Goal: Information Seeking & Learning: Check status

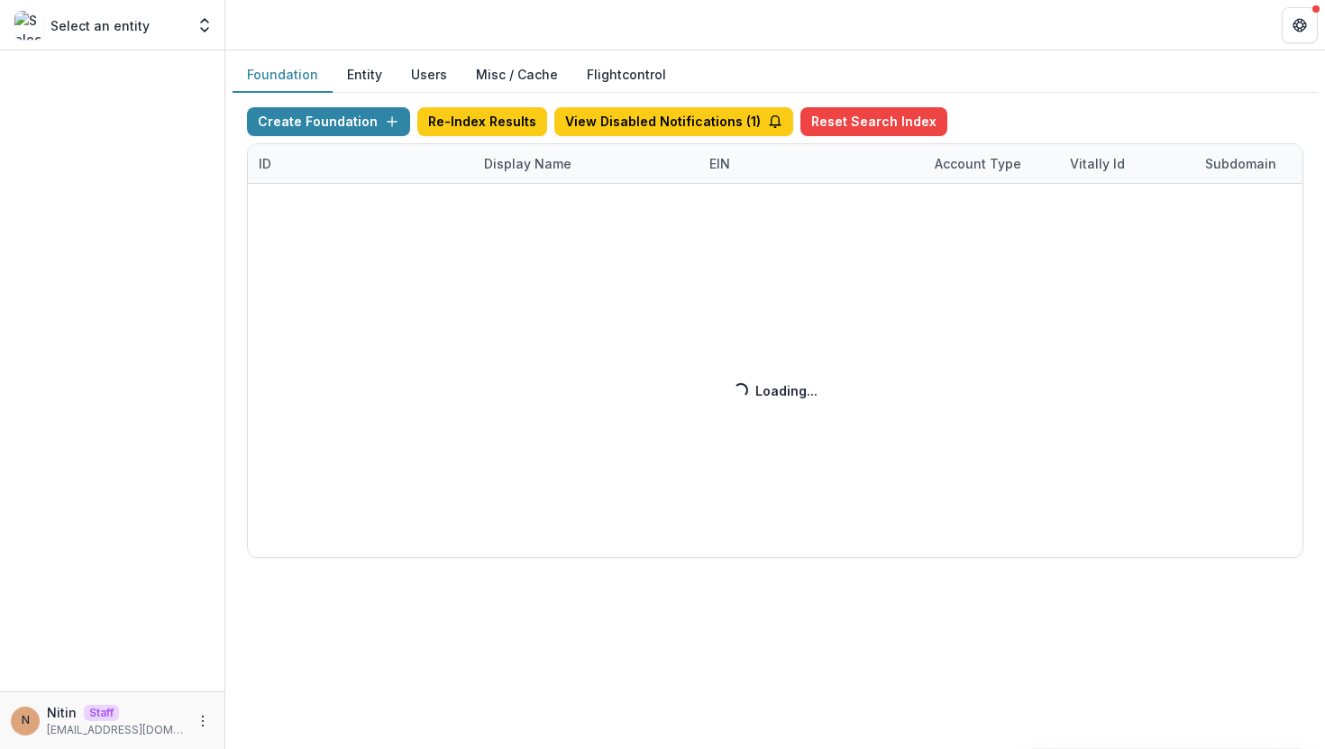
click at [535, 169] on div "Create Foundation Re-Index Results View Disabled Notifications ( 1 ) Reset Sear…" at bounding box center [775, 332] width 1057 height 451
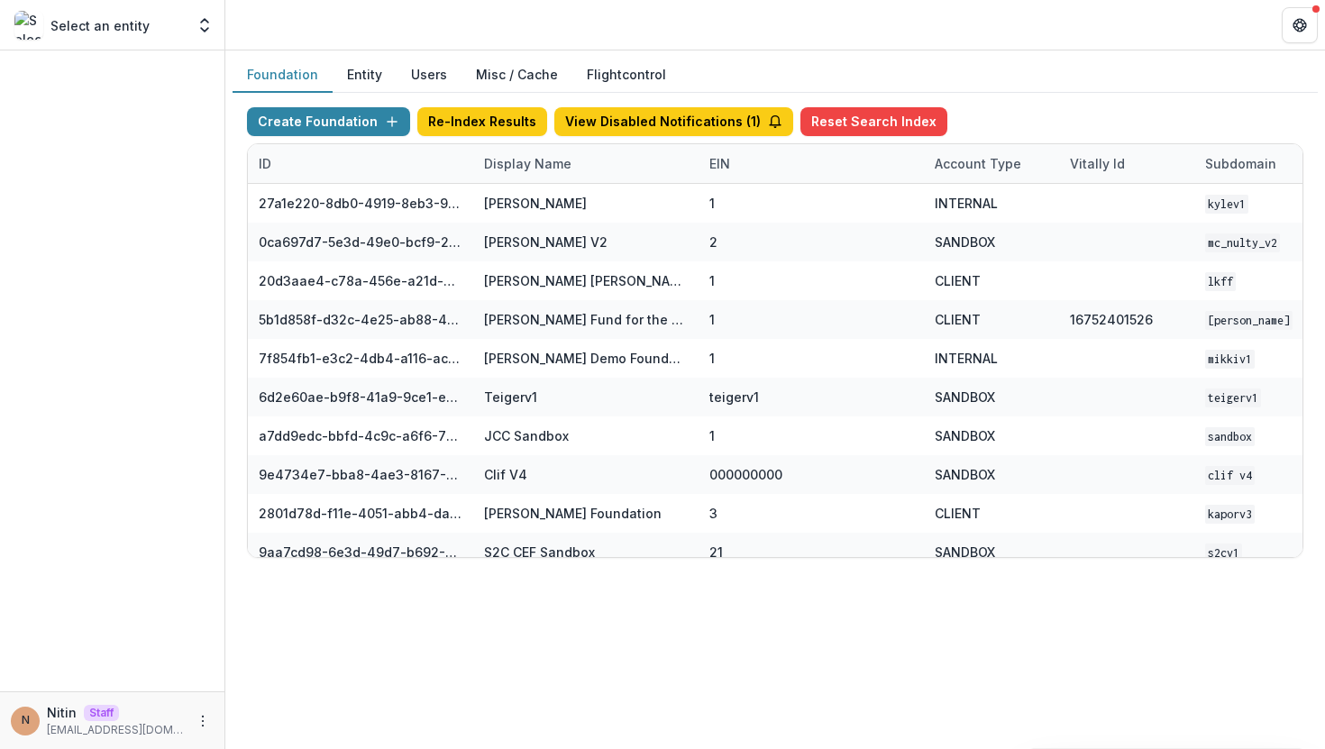
click at [544, 162] on div "Display Name" at bounding box center [527, 163] width 109 height 19
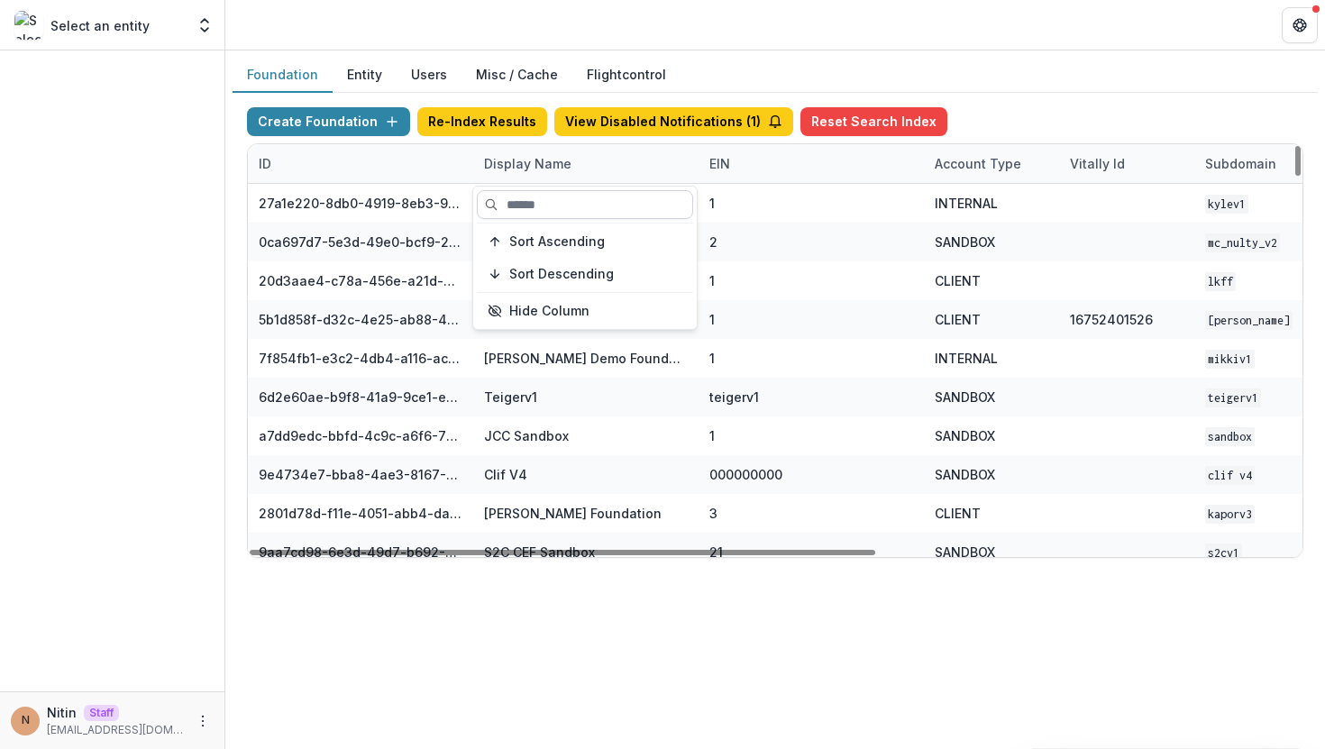
click at [545, 199] on input at bounding box center [585, 204] width 216 height 29
paste input "**********"
type input "**********"
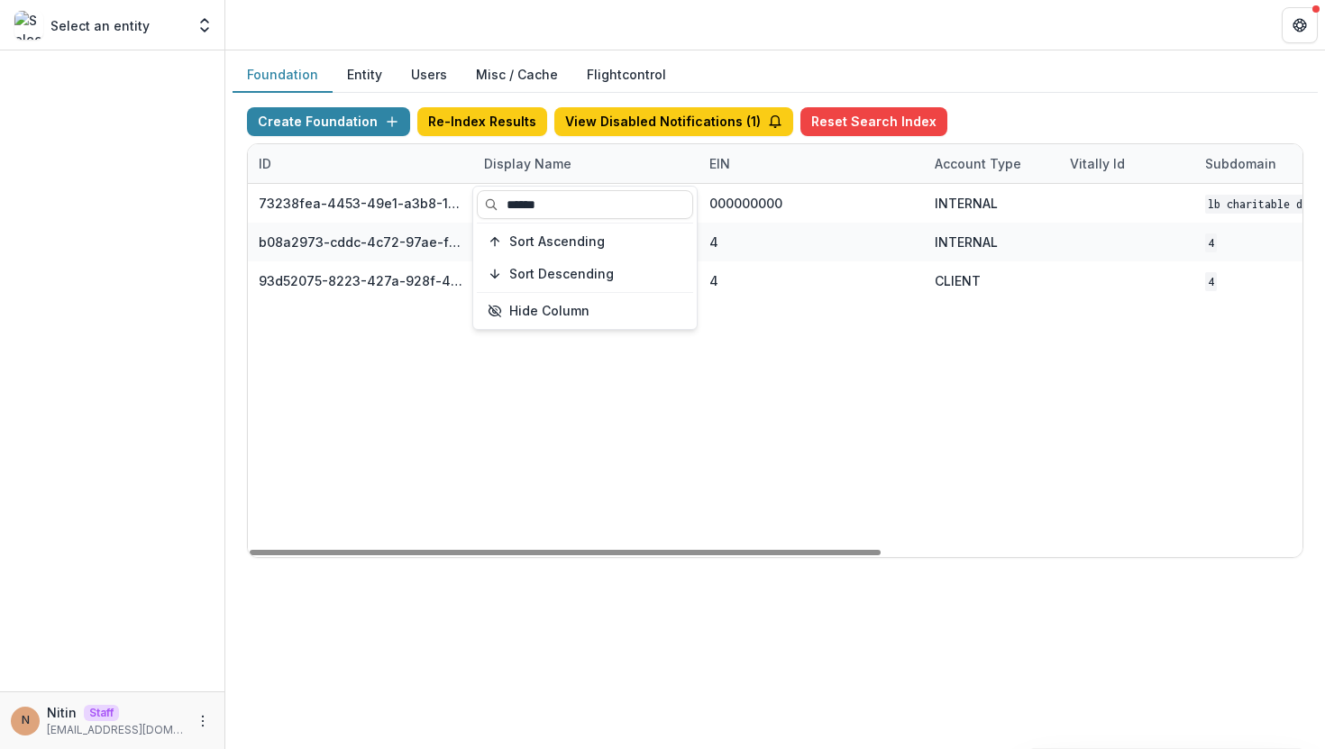
type input "******"
click at [623, 172] on div "Display Name" at bounding box center [585, 163] width 225 height 39
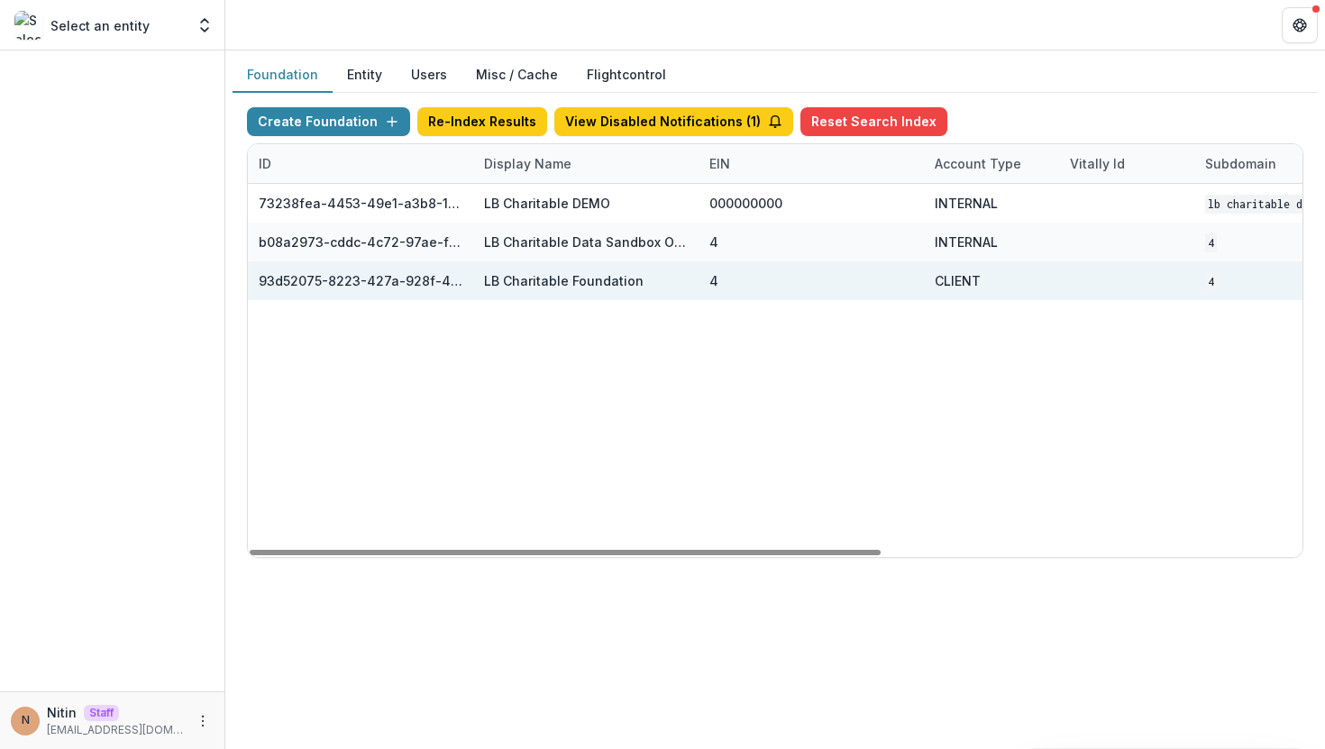
click at [572, 280] on div "LB Charitable Foundation" at bounding box center [564, 280] width 160 height 19
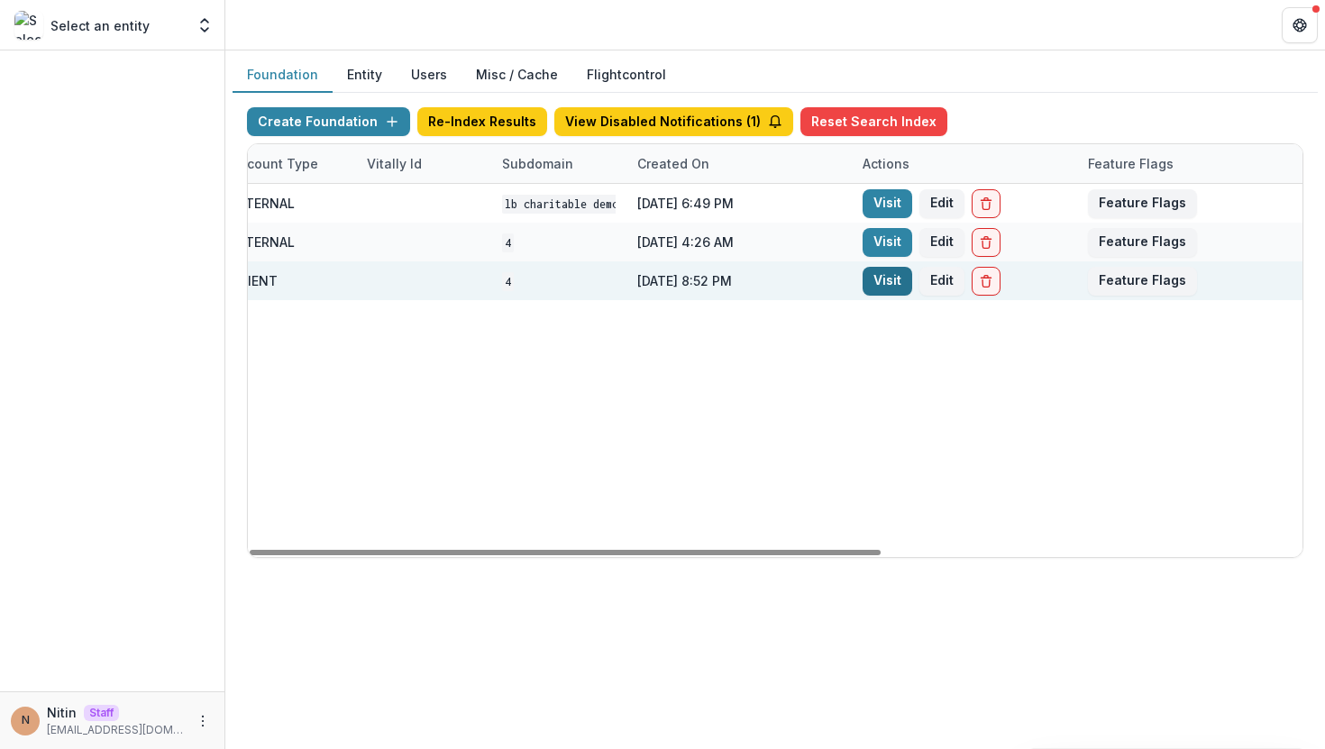
click at [890, 279] on link "Visit" at bounding box center [888, 281] width 50 height 29
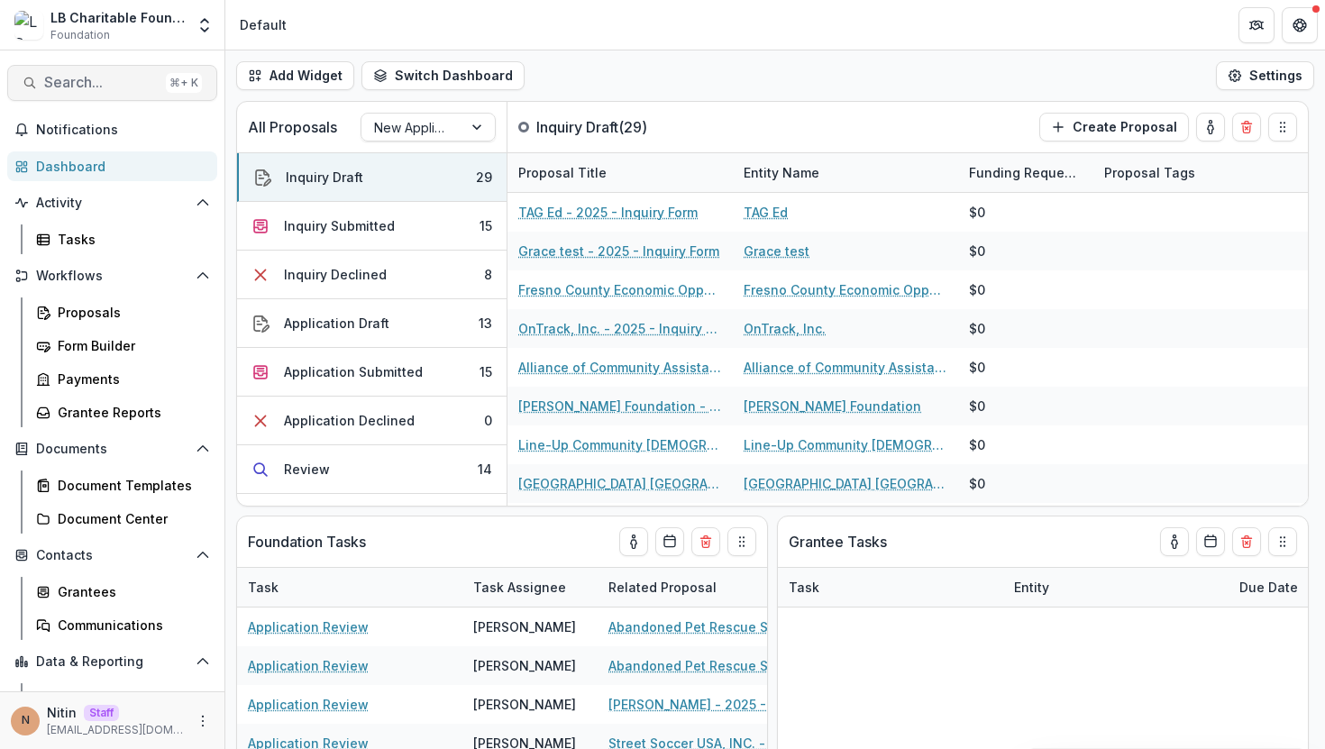
click at [85, 85] on span "Search..." at bounding box center [101, 82] width 115 height 17
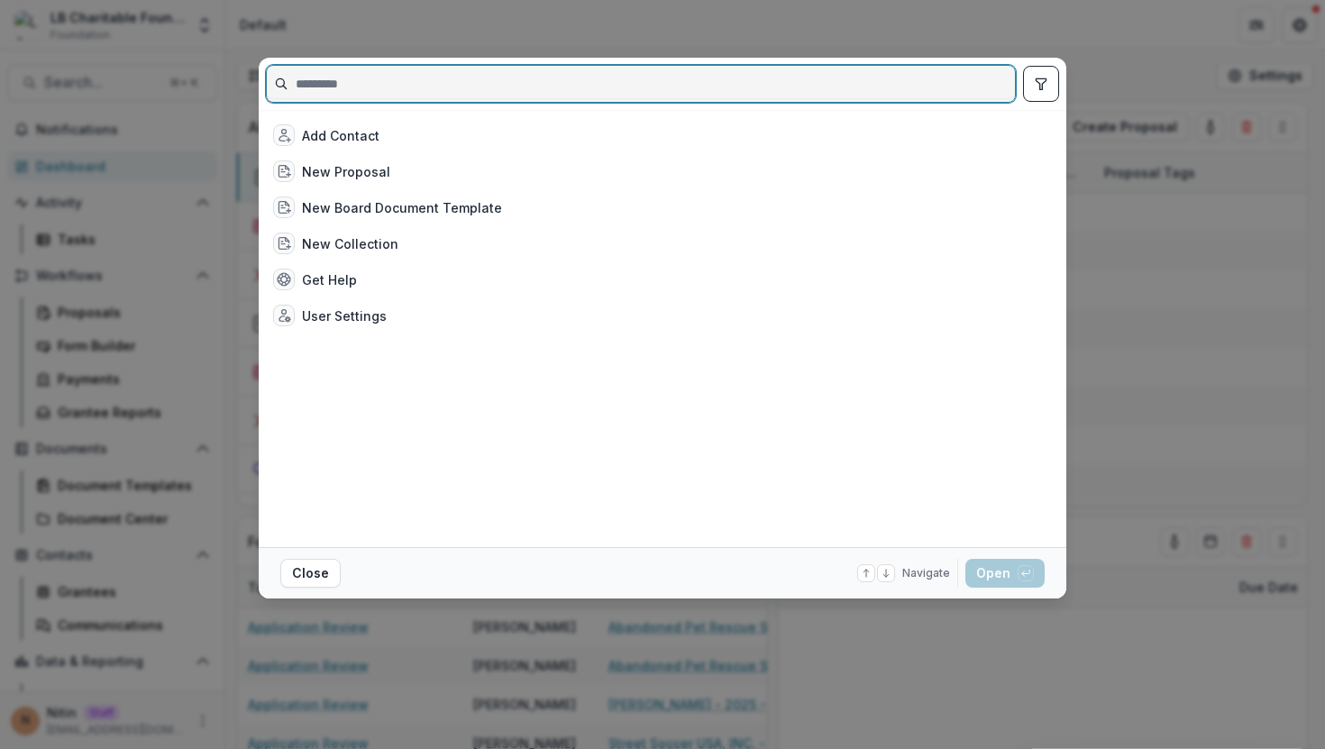
paste input "**********"
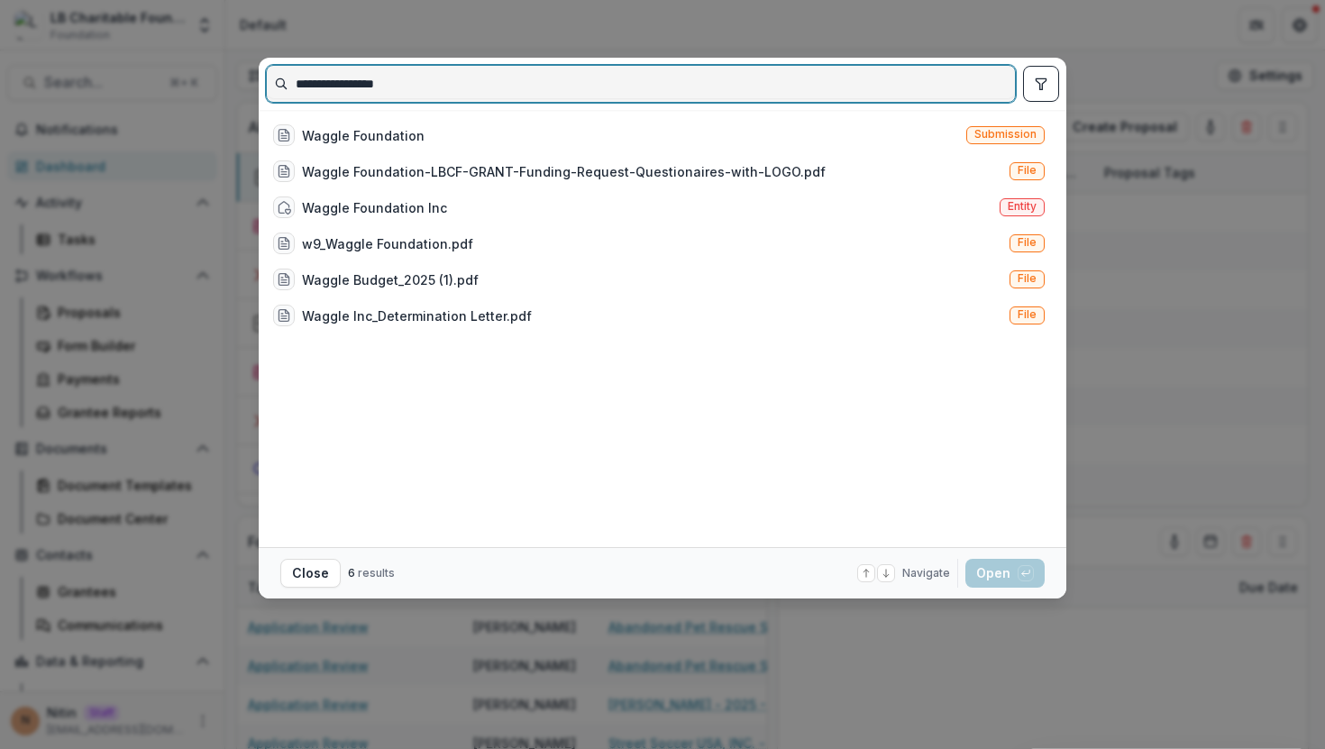
type input "**********"
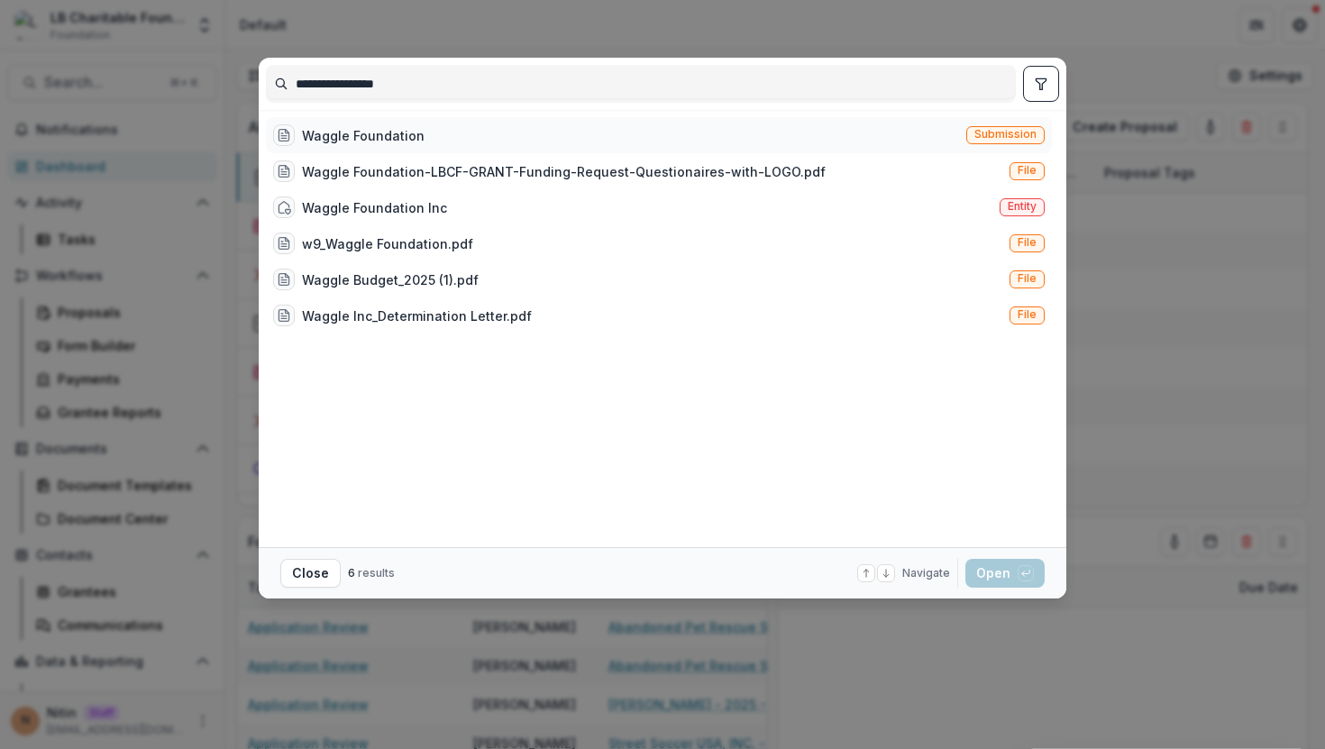
click at [969, 137] on span "Submission" at bounding box center [1006, 135] width 78 height 18
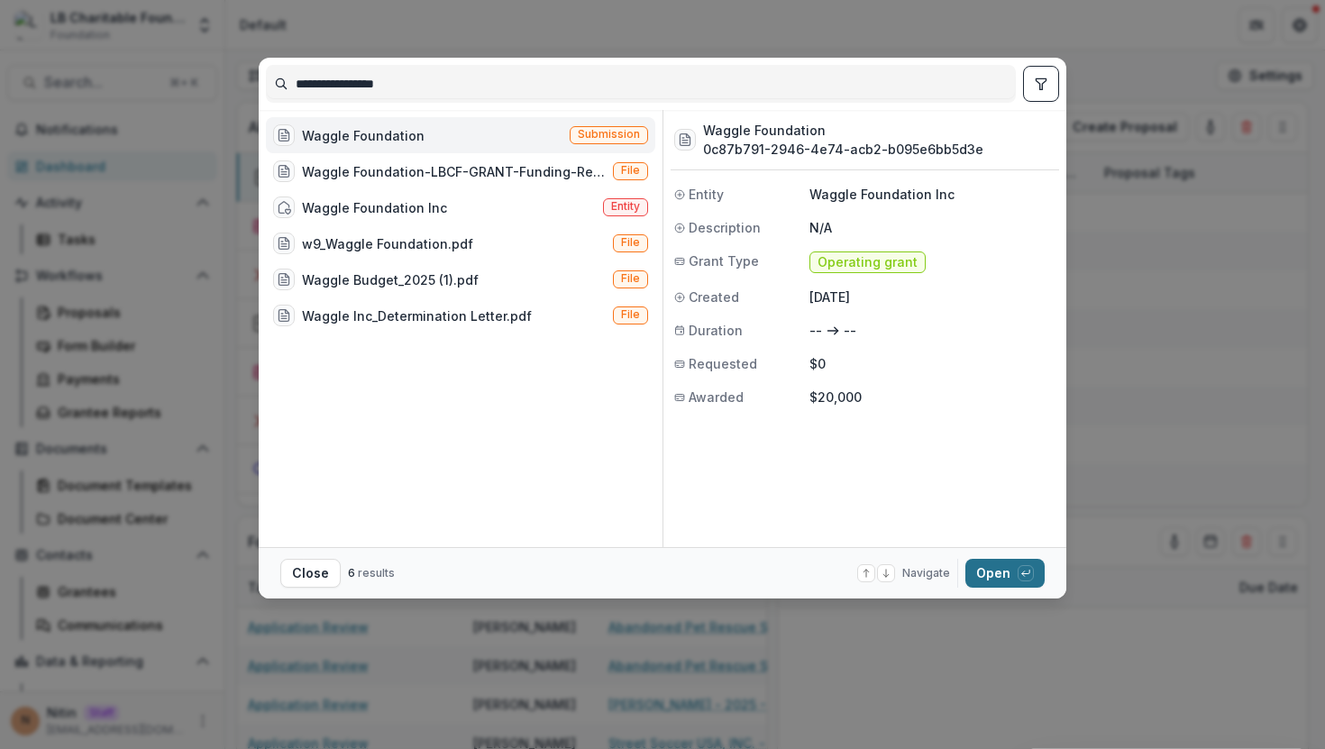
click at [997, 573] on button "Open with enter key" at bounding box center [1005, 573] width 79 height 29
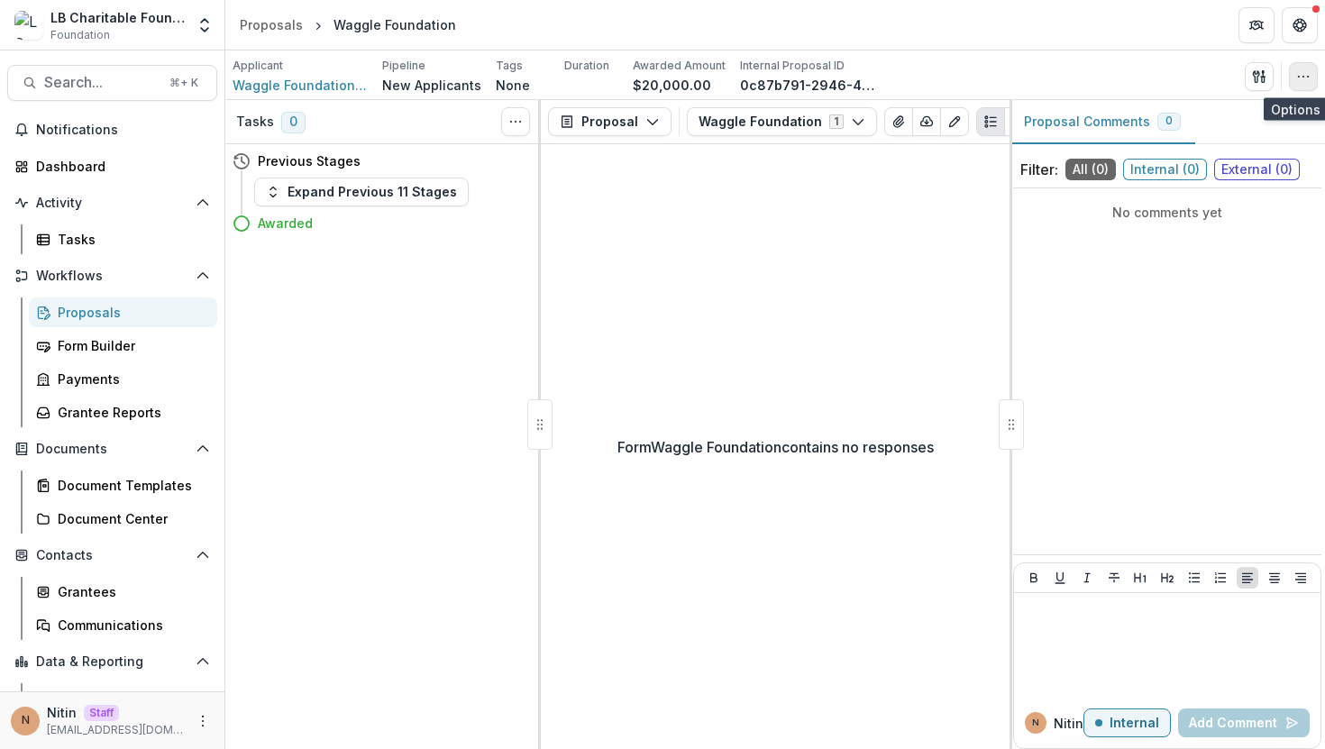
click at [1304, 73] on icon "button" at bounding box center [1304, 76] width 14 height 14
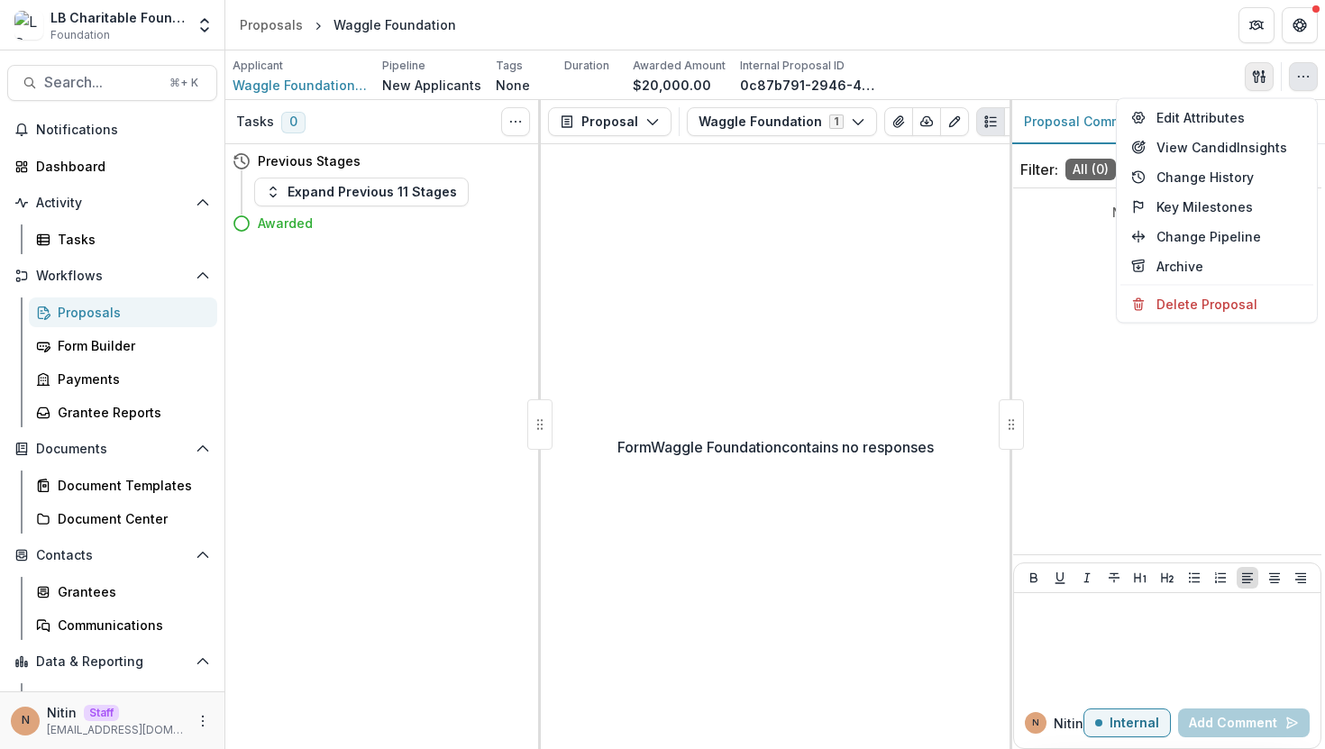
click at [1251, 78] on button "button" at bounding box center [1259, 76] width 29 height 29
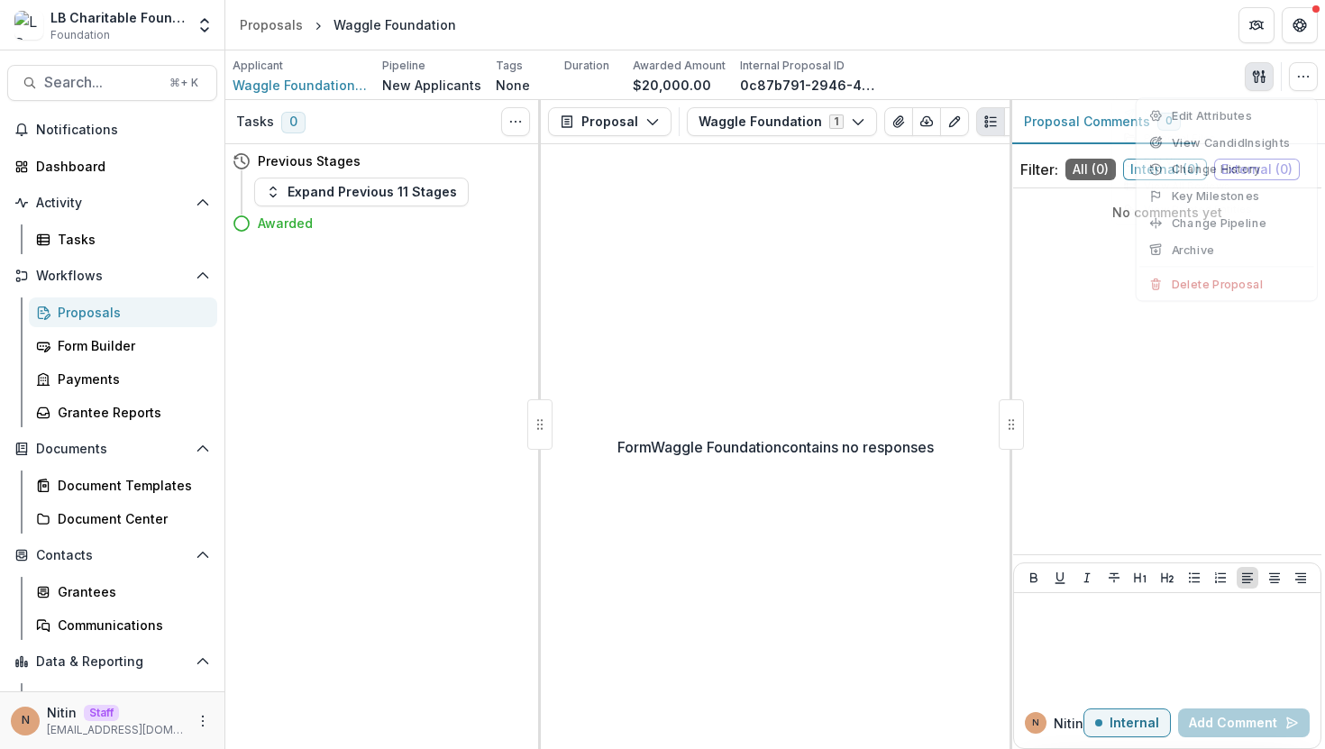
click at [1251, 78] on button "button" at bounding box center [1259, 76] width 29 height 29
click at [1250, 78] on button "button" at bounding box center [1259, 76] width 29 height 29
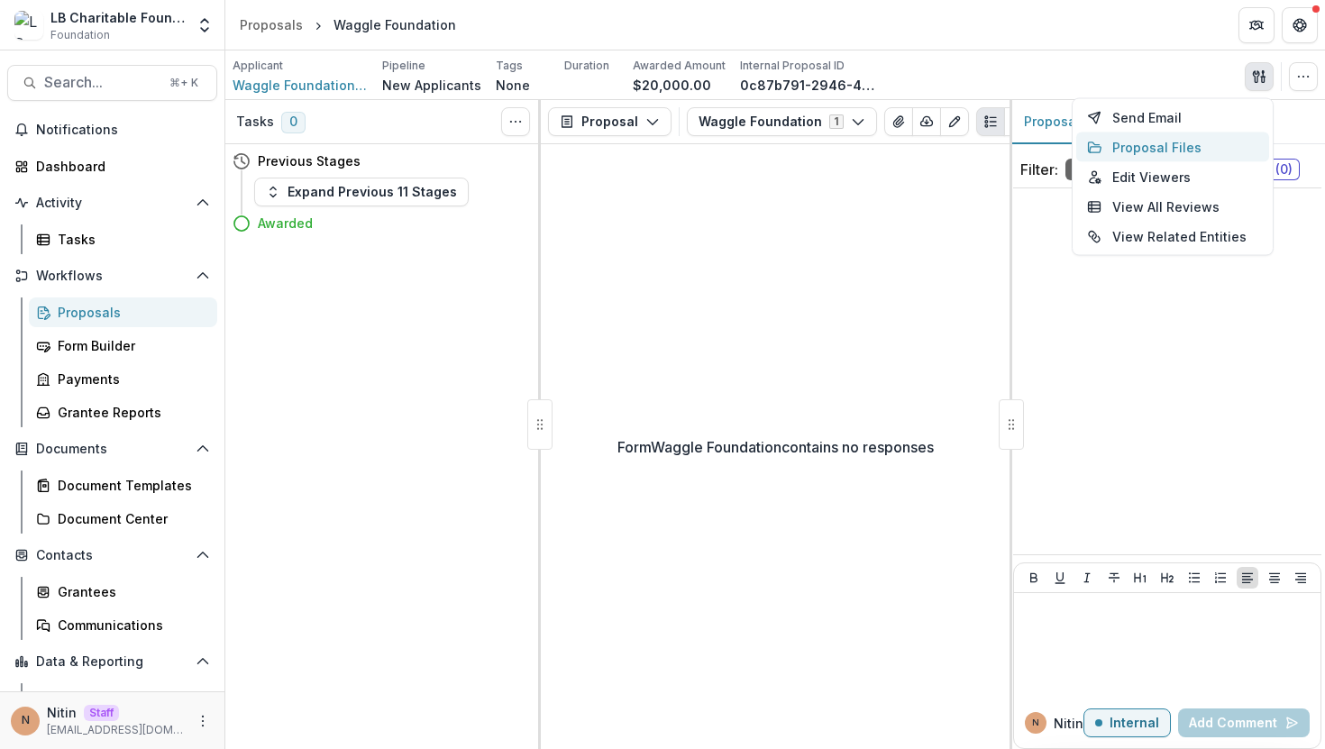
click at [1126, 151] on button "Proposal Files" at bounding box center [1173, 148] width 193 height 30
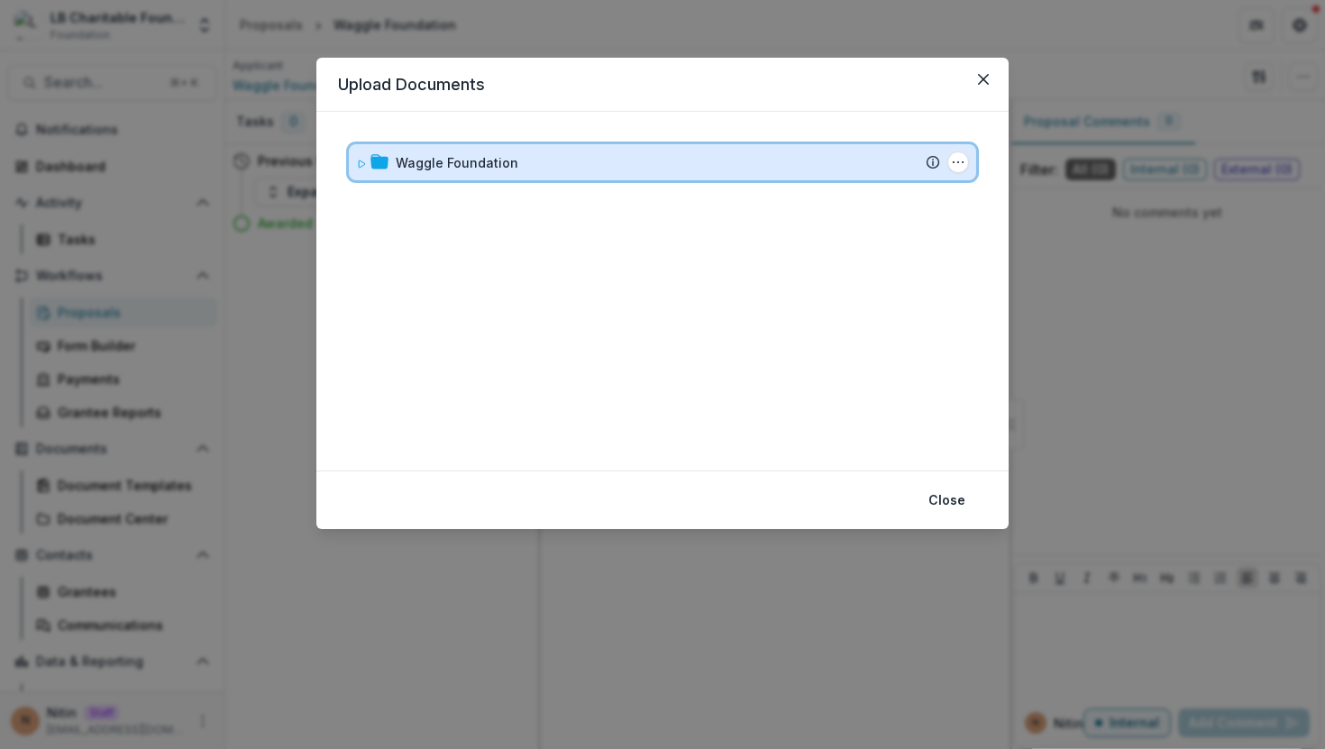
click at [365, 169] on span at bounding box center [361, 162] width 11 height 19
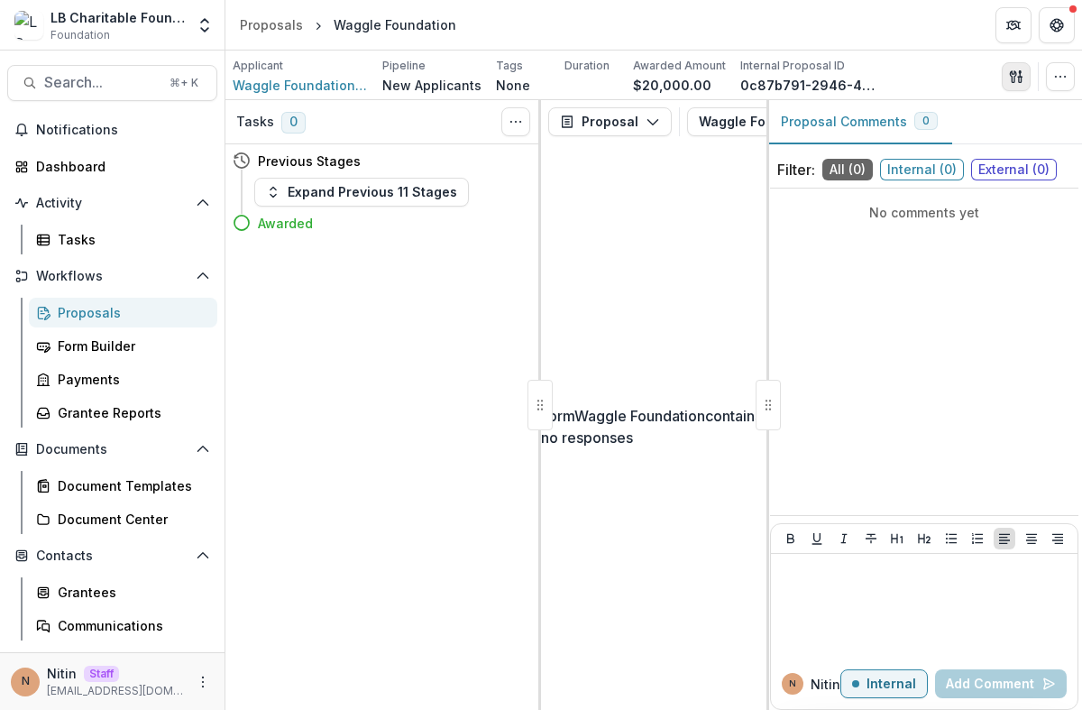
click at [1010, 63] on button "button" at bounding box center [1016, 76] width 29 height 29
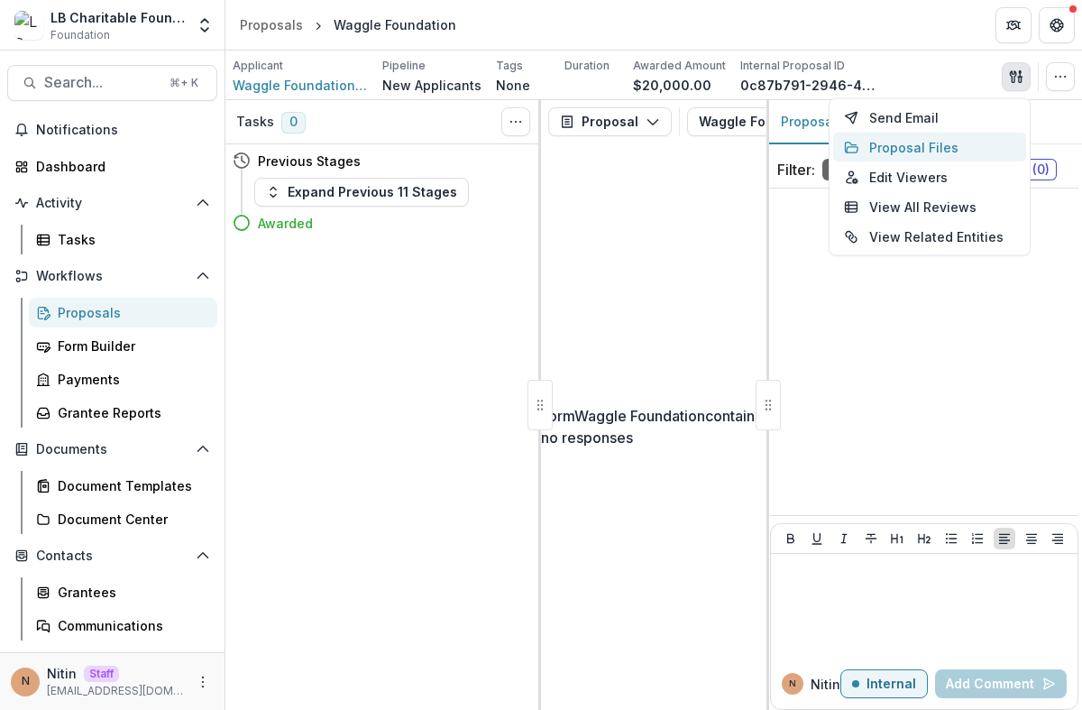
click at [923, 151] on button "Proposal Files" at bounding box center [929, 148] width 193 height 30
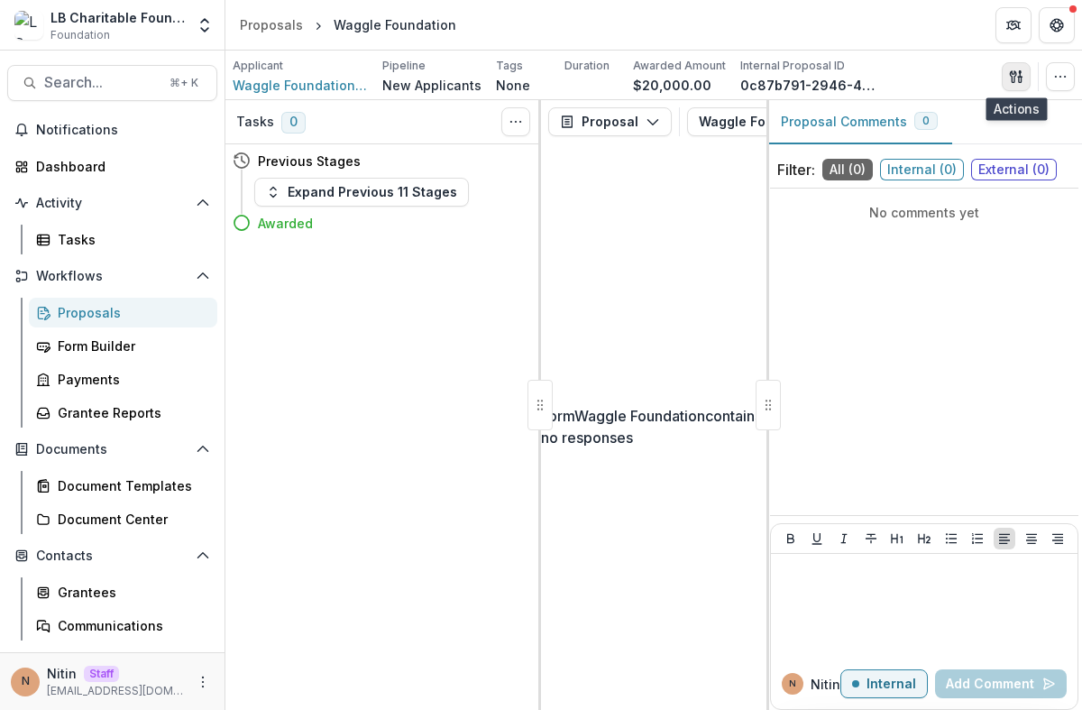
click at [1013, 79] on icon "button" at bounding box center [1016, 76] width 14 height 14
click at [1007, 81] on button "button" at bounding box center [1016, 76] width 29 height 29
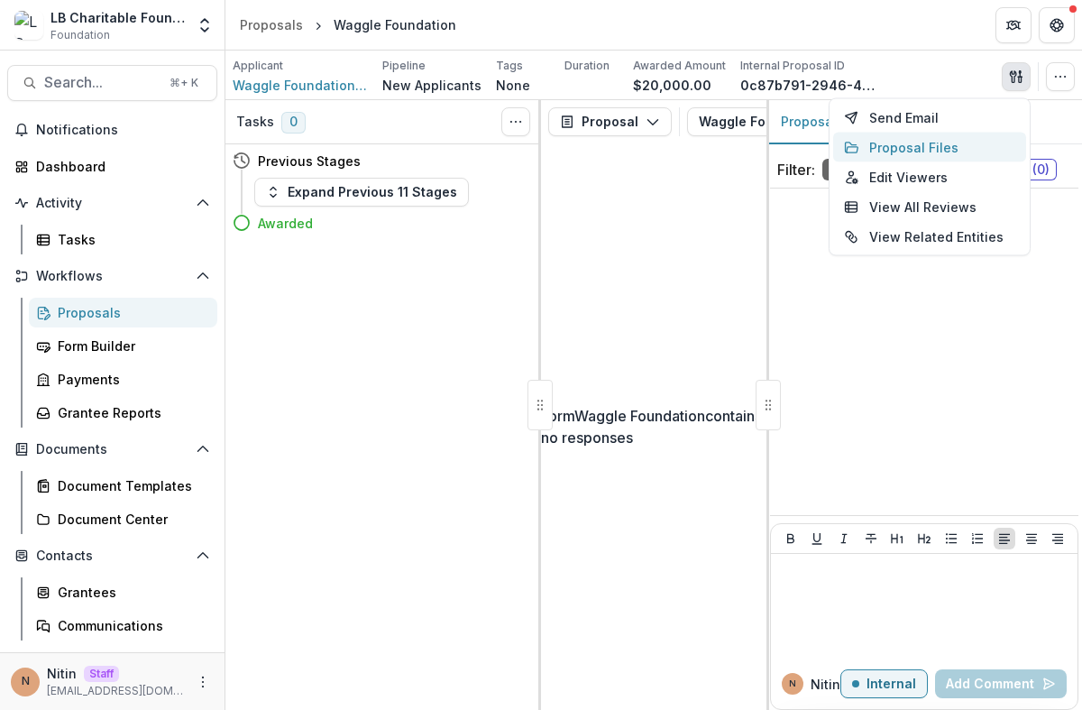
click at [949, 142] on button "Proposal Files" at bounding box center [929, 148] width 193 height 30
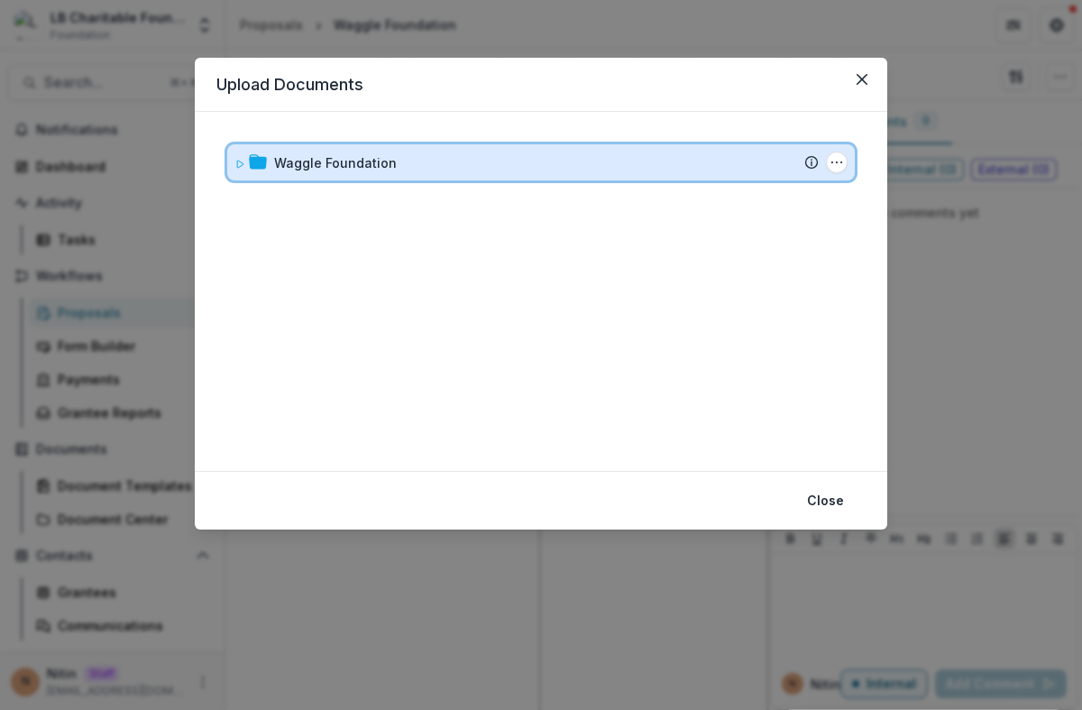
click at [243, 159] on icon at bounding box center [239, 164] width 11 height 11
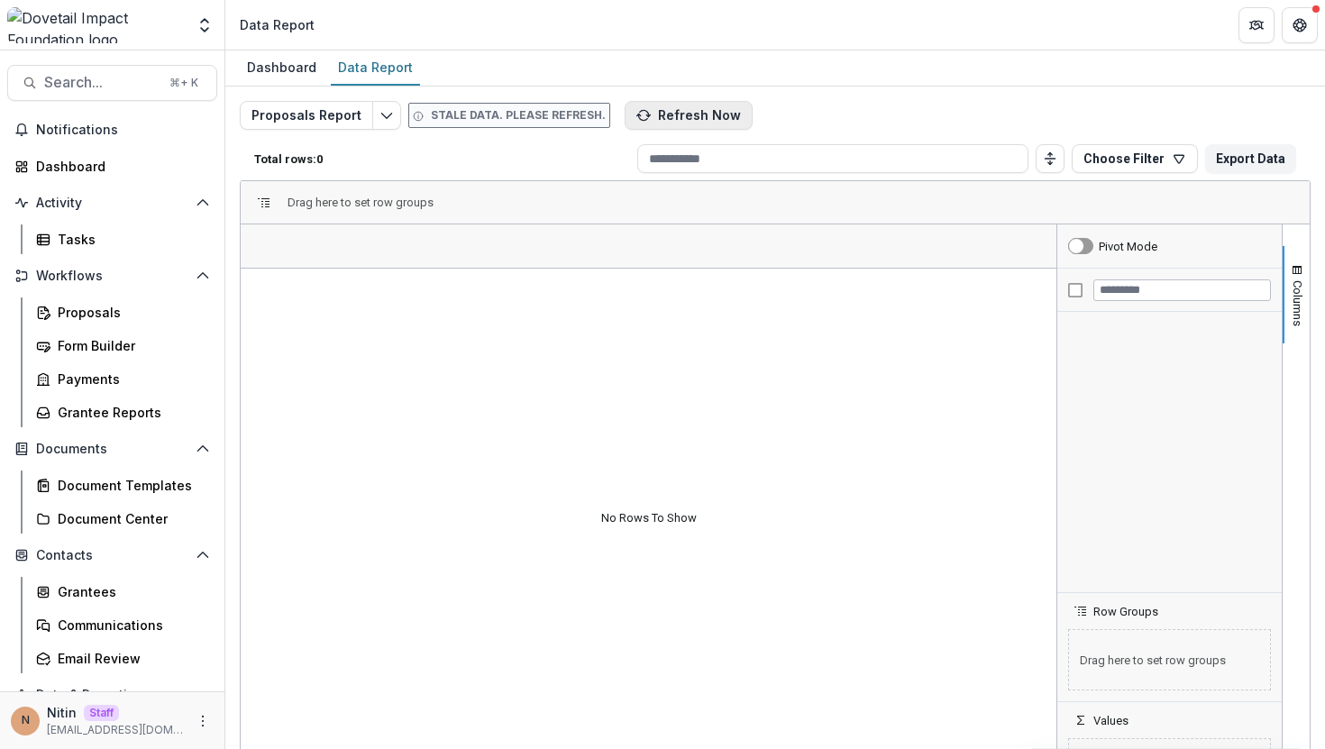
click at [688, 105] on button "Refresh Now" at bounding box center [689, 115] width 128 height 29
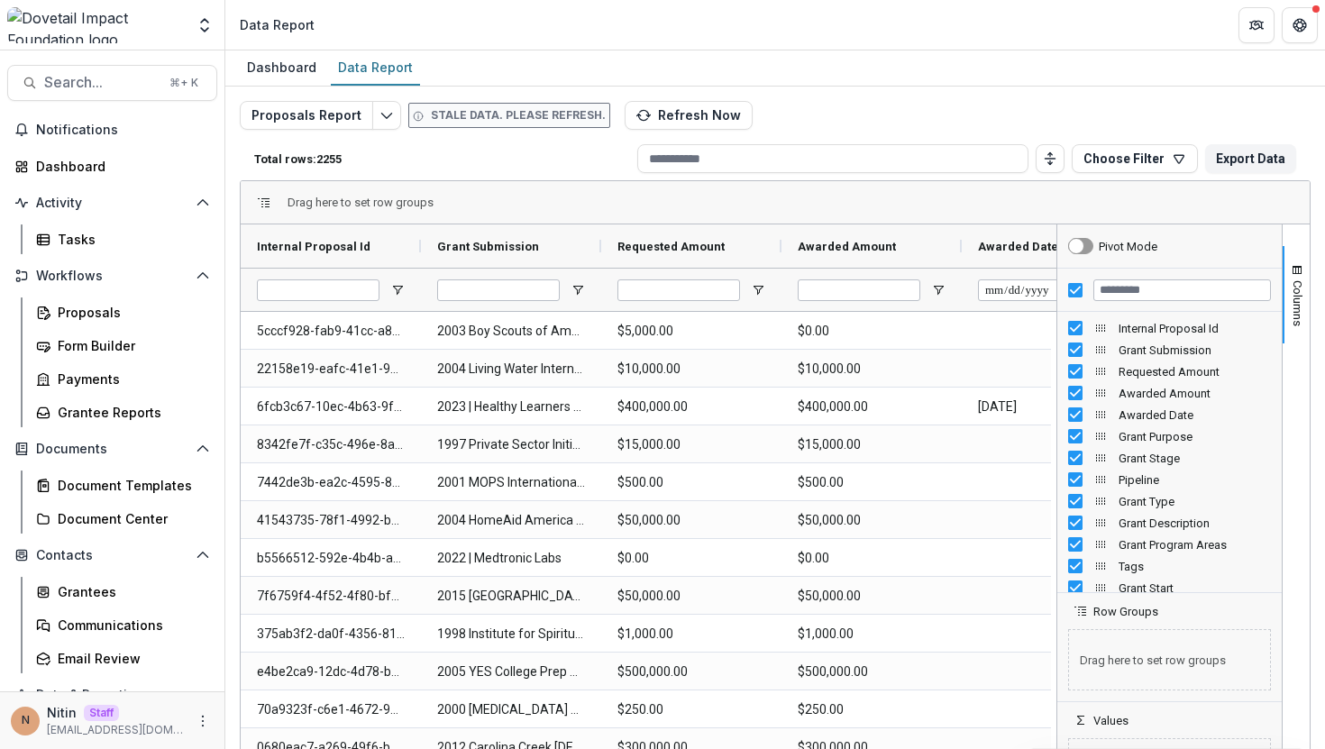
click at [1061, 290] on div at bounding box center [1170, 290] width 225 height 43
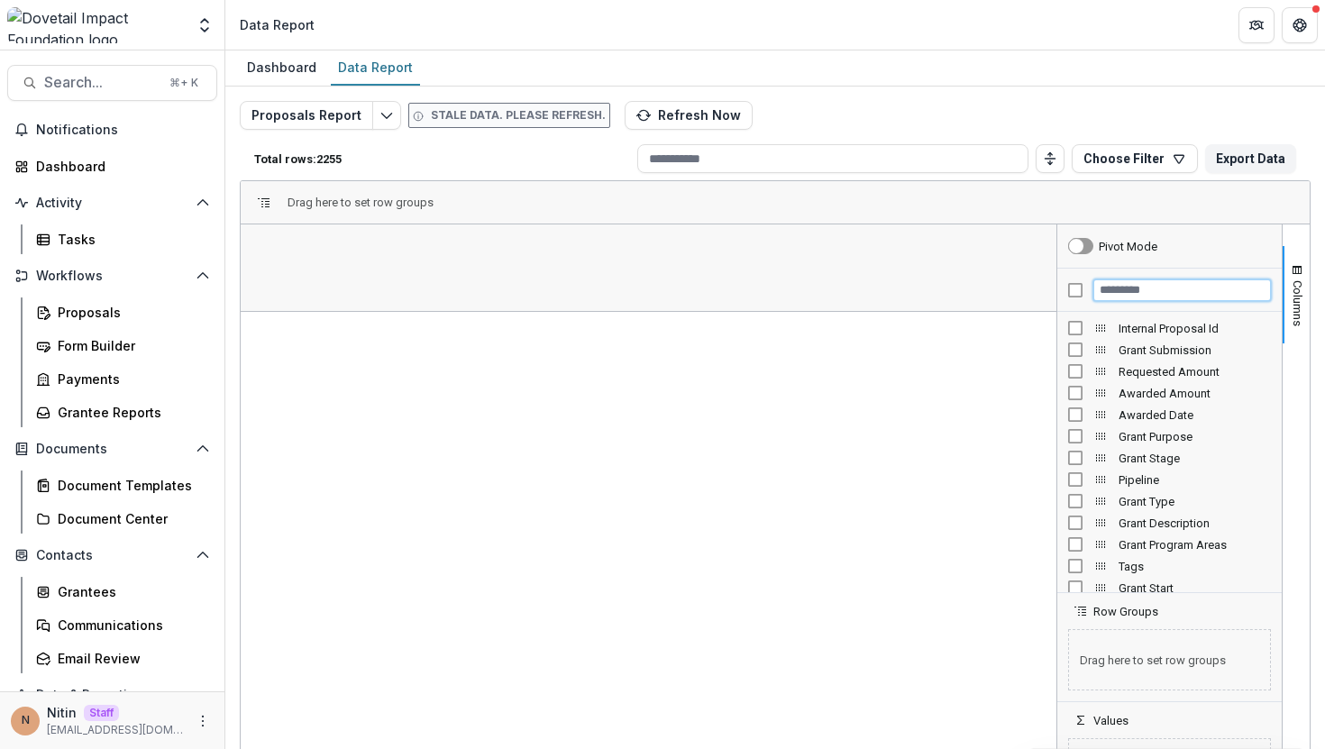
click at [1116, 293] on input "Filter Columns Input" at bounding box center [1183, 291] width 178 height 22
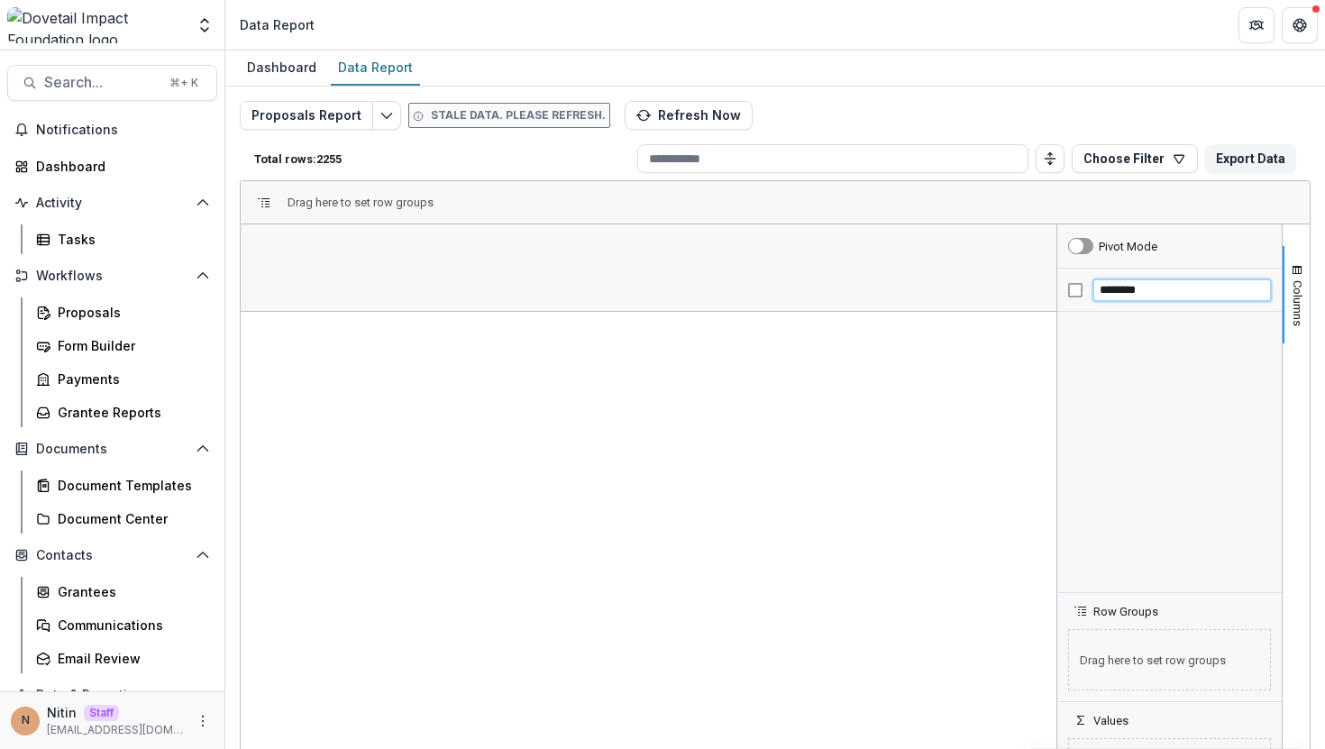
type input "********"
paste input "Filter Columns Input"
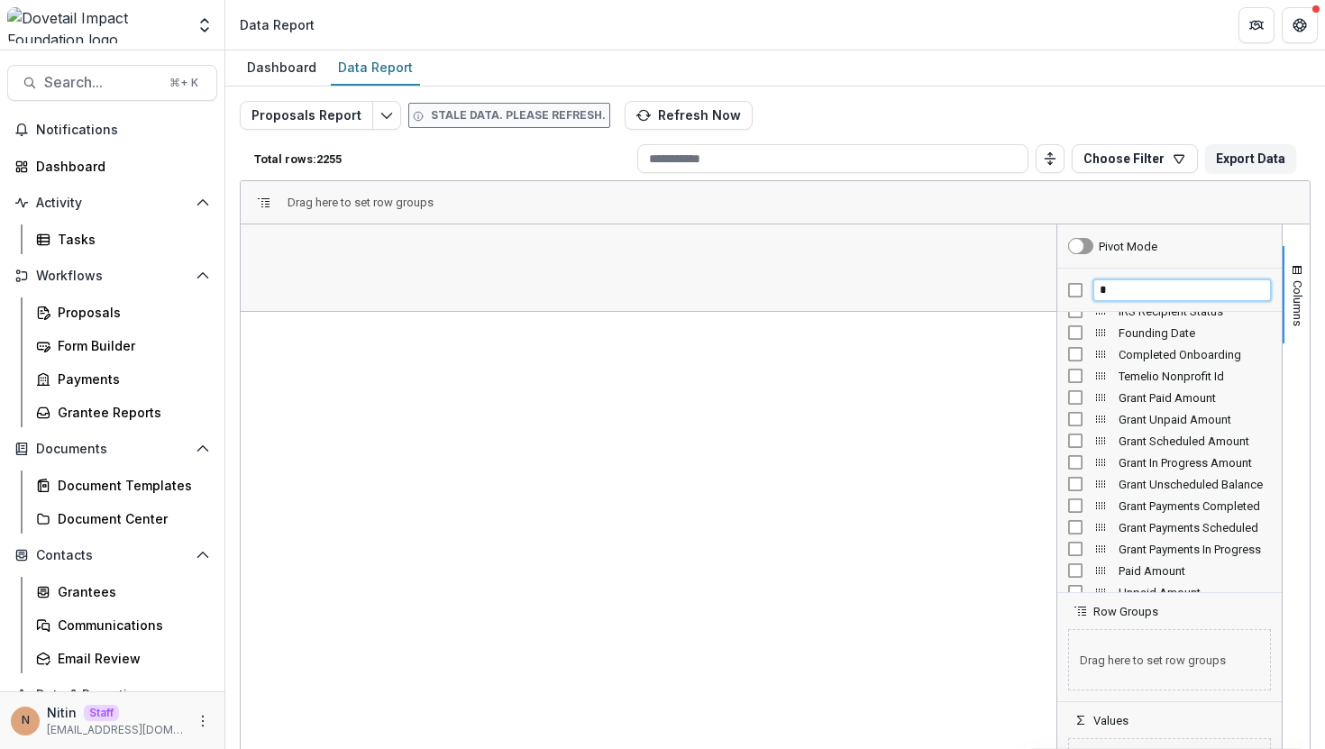
scroll to position [768, 0]
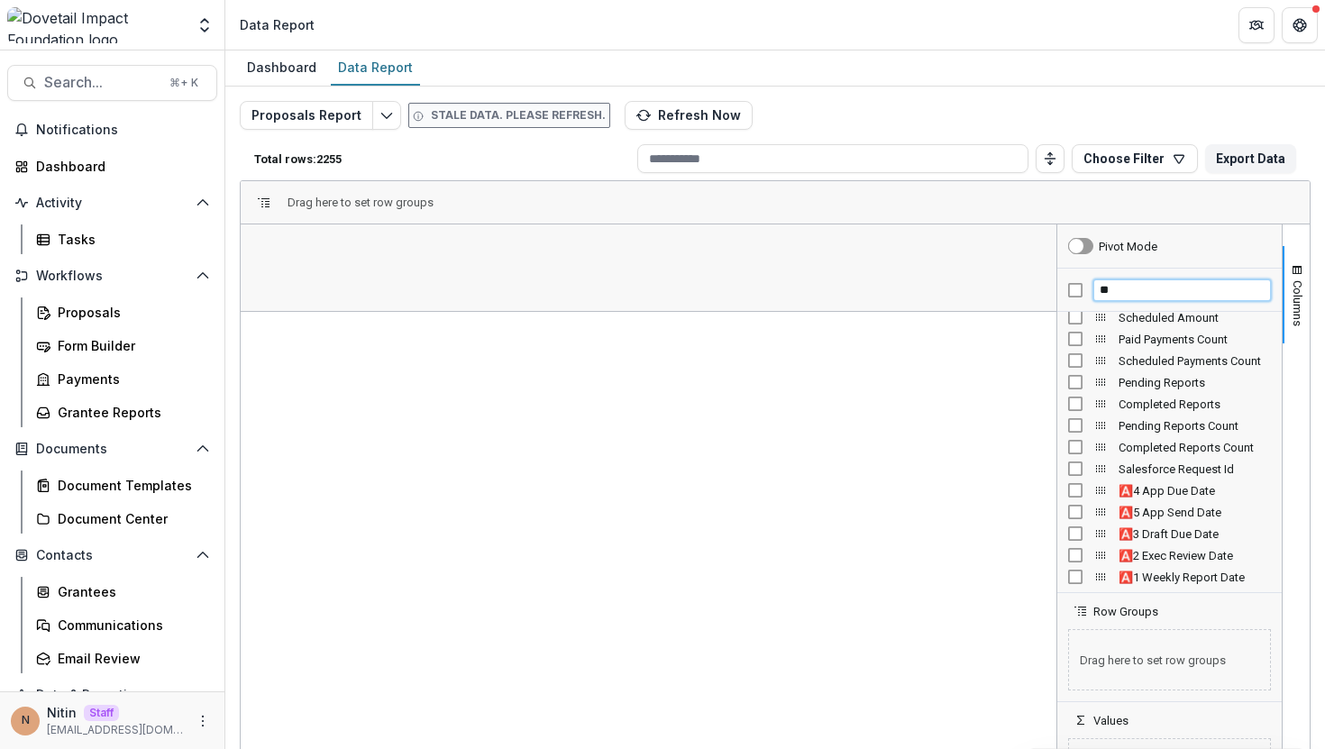
type input "***"
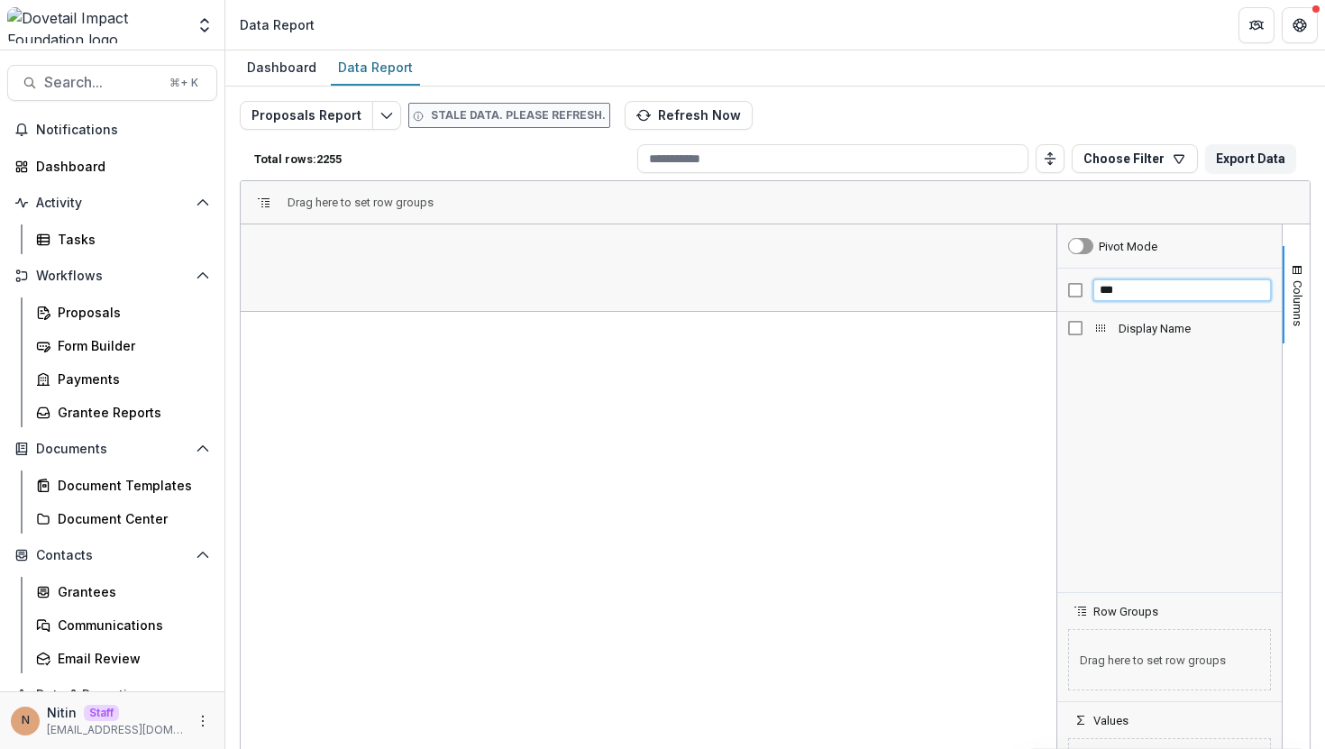
scroll to position [0, 0]
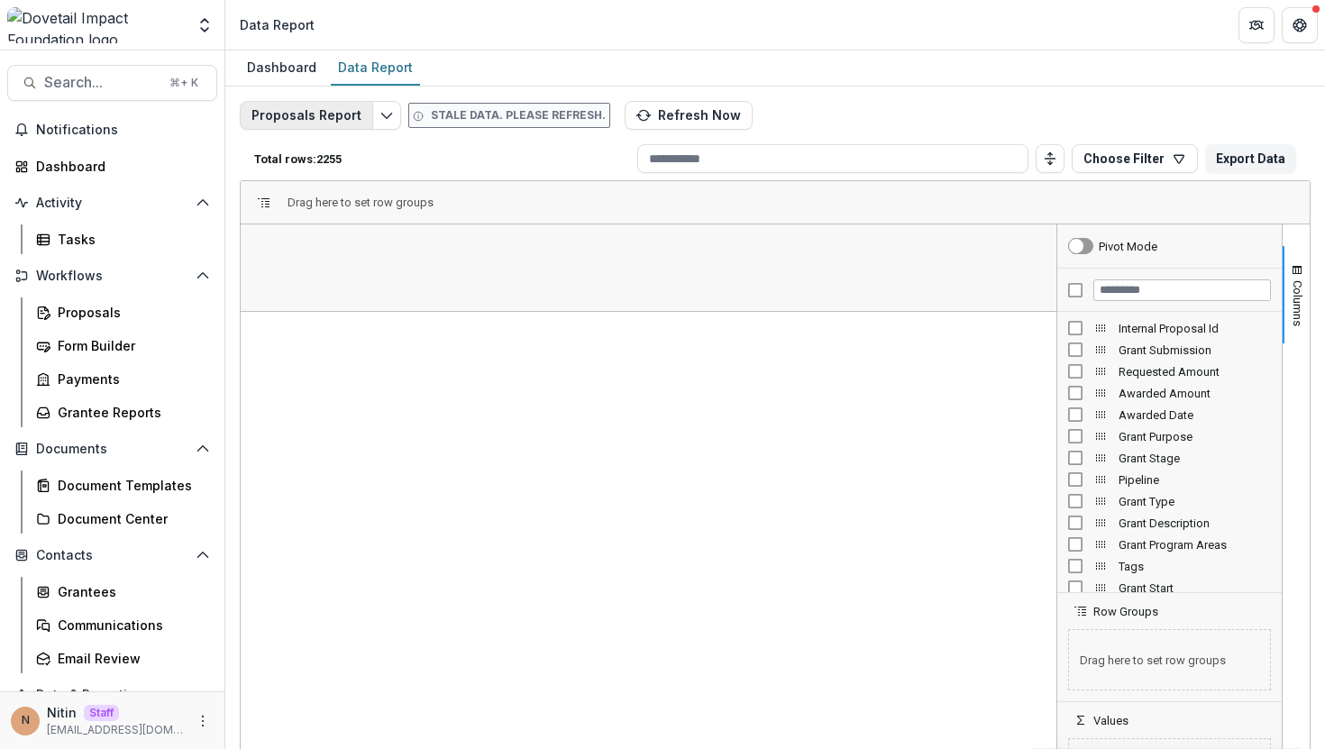
click at [340, 108] on button "Proposals Report" at bounding box center [306, 115] width 133 height 29
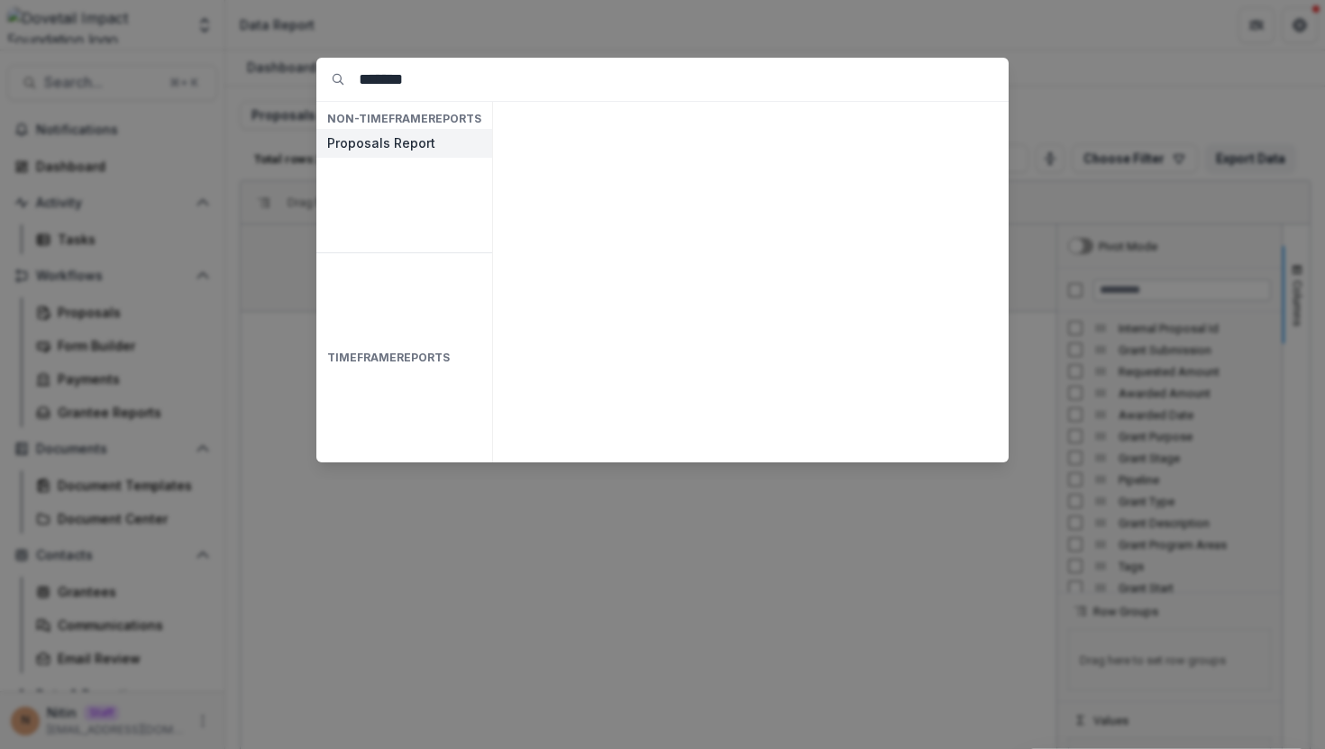
type input "*******"
click at [404, 135] on button "Proposals Report" at bounding box center [404, 143] width 176 height 29
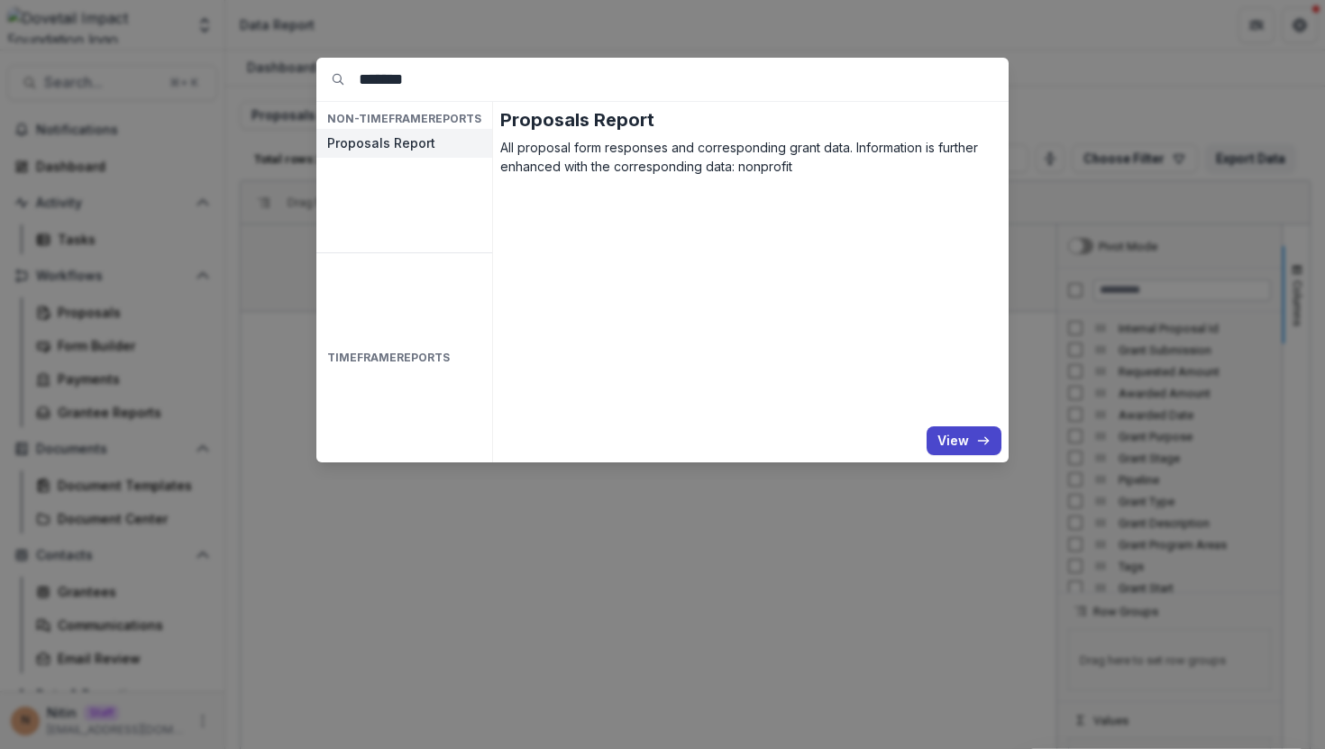
click at [399, 580] on div "******* NON-TIMEFRAME Reports Proposals Report TIMEFRAME Reports Proposals Repo…" at bounding box center [662, 374] width 1325 height 749
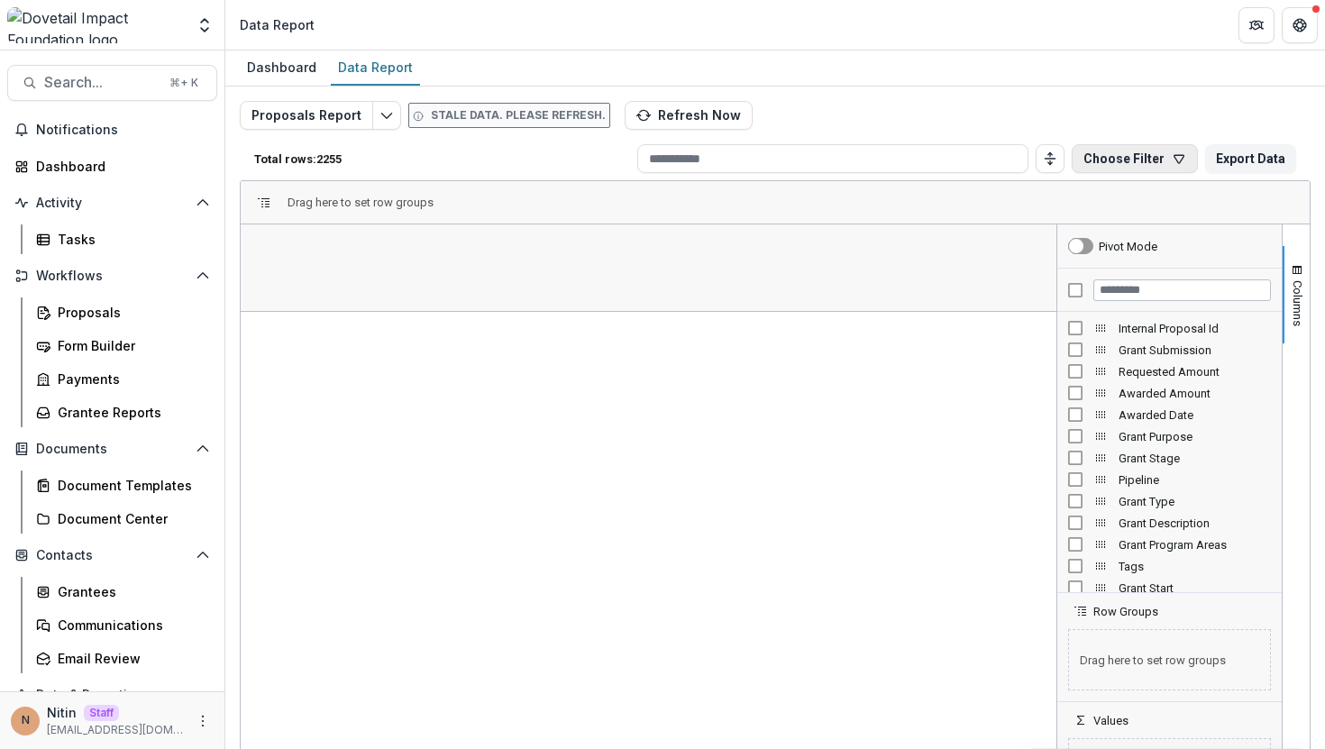
click at [1107, 158] on button "Choose Filter" at bounding box center [1135, 158] width 126 height 29
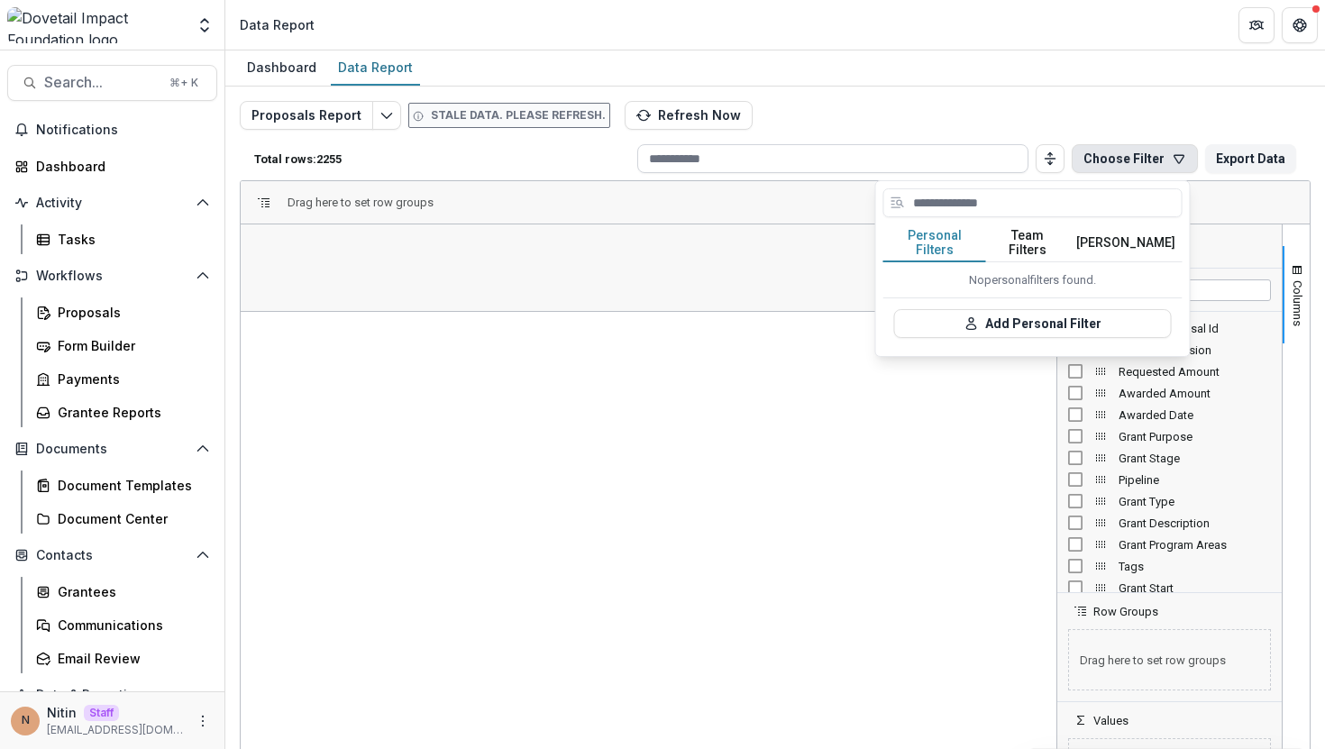
click at [815, 163] on input at bounding box center [832, 158] width 391 height 29
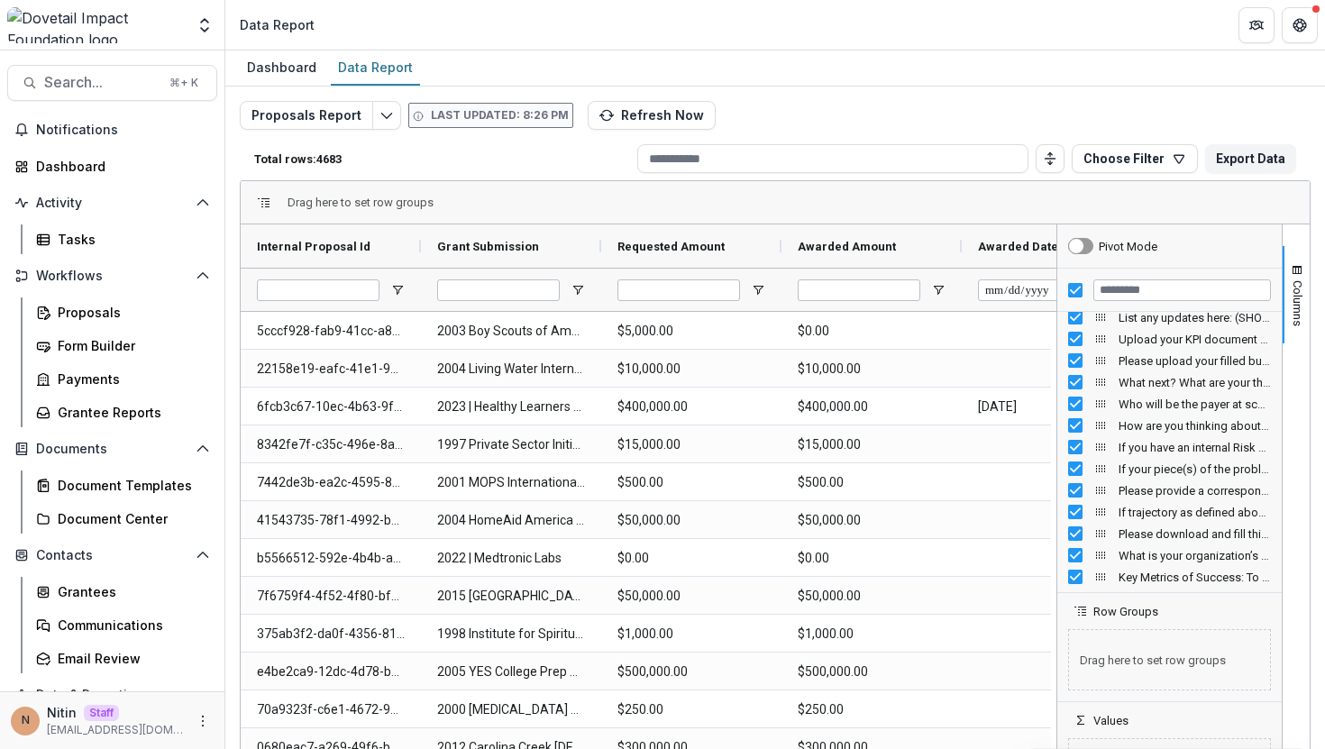
scroll to position [62, 0]
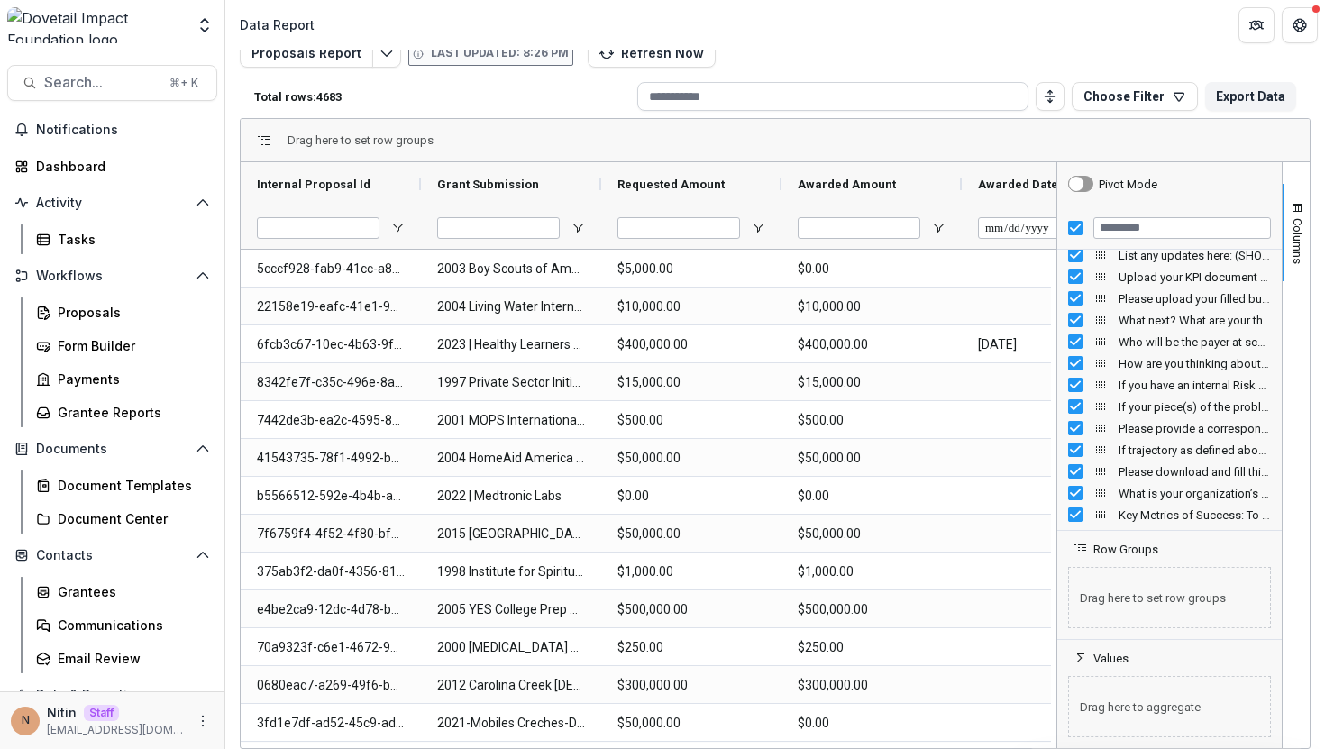
click at [889, 105] on input at bounding box center [832, 96] width 391 height 29
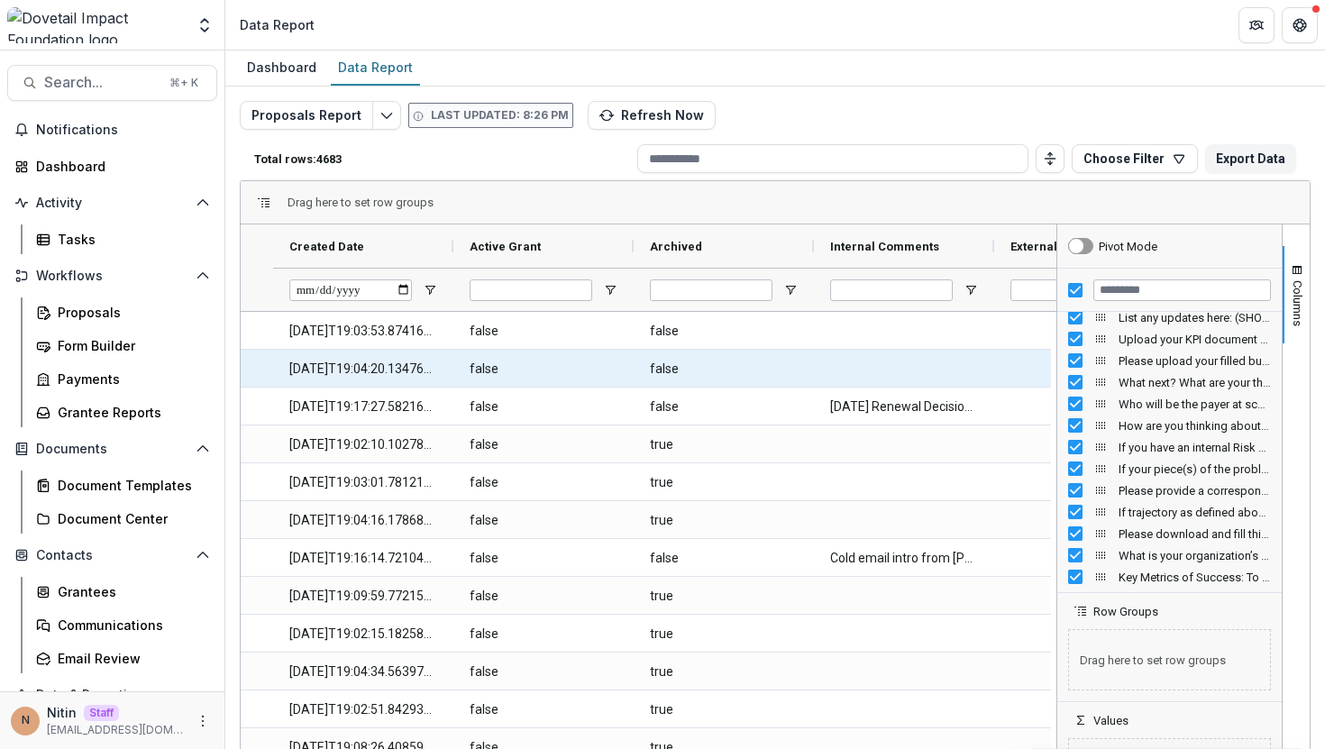
scroll to position [0, 3129]
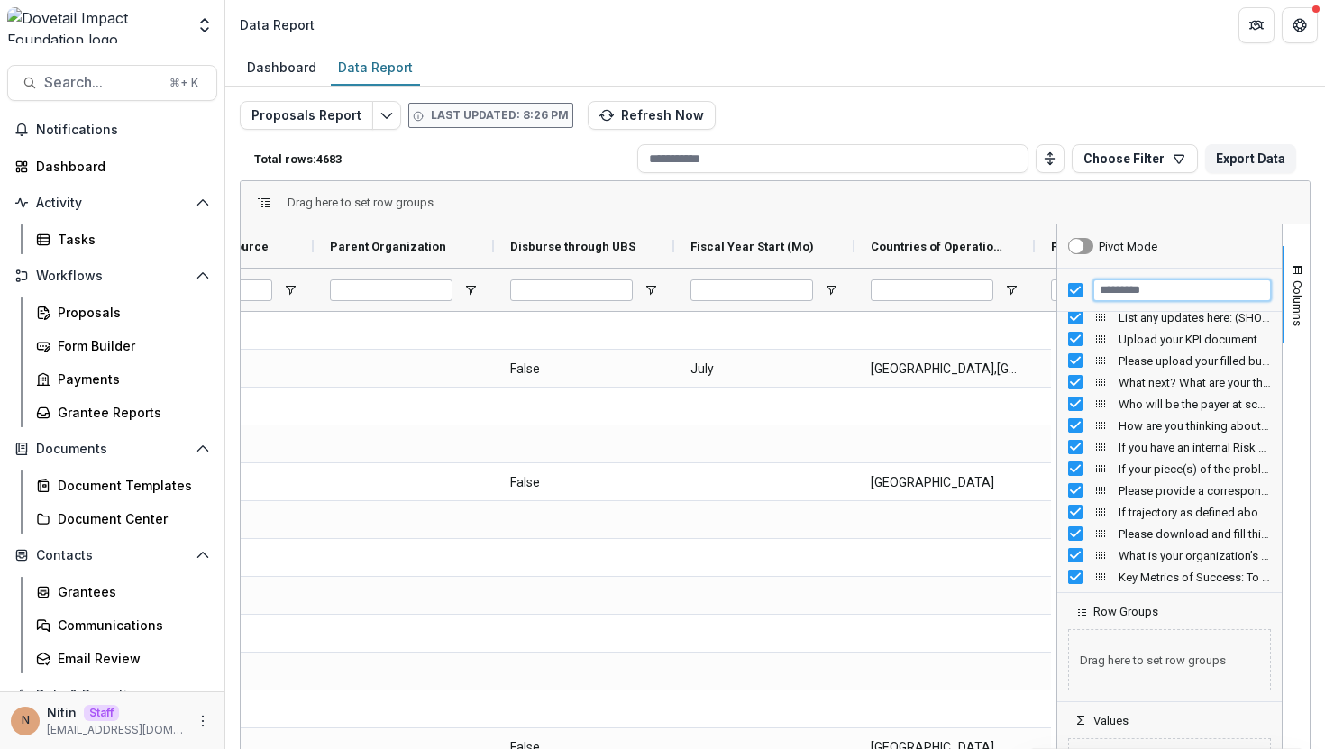
click at [1096, 292] on input "Filter Columns Input" at bounding box center [1183, 291] width 178 height 22
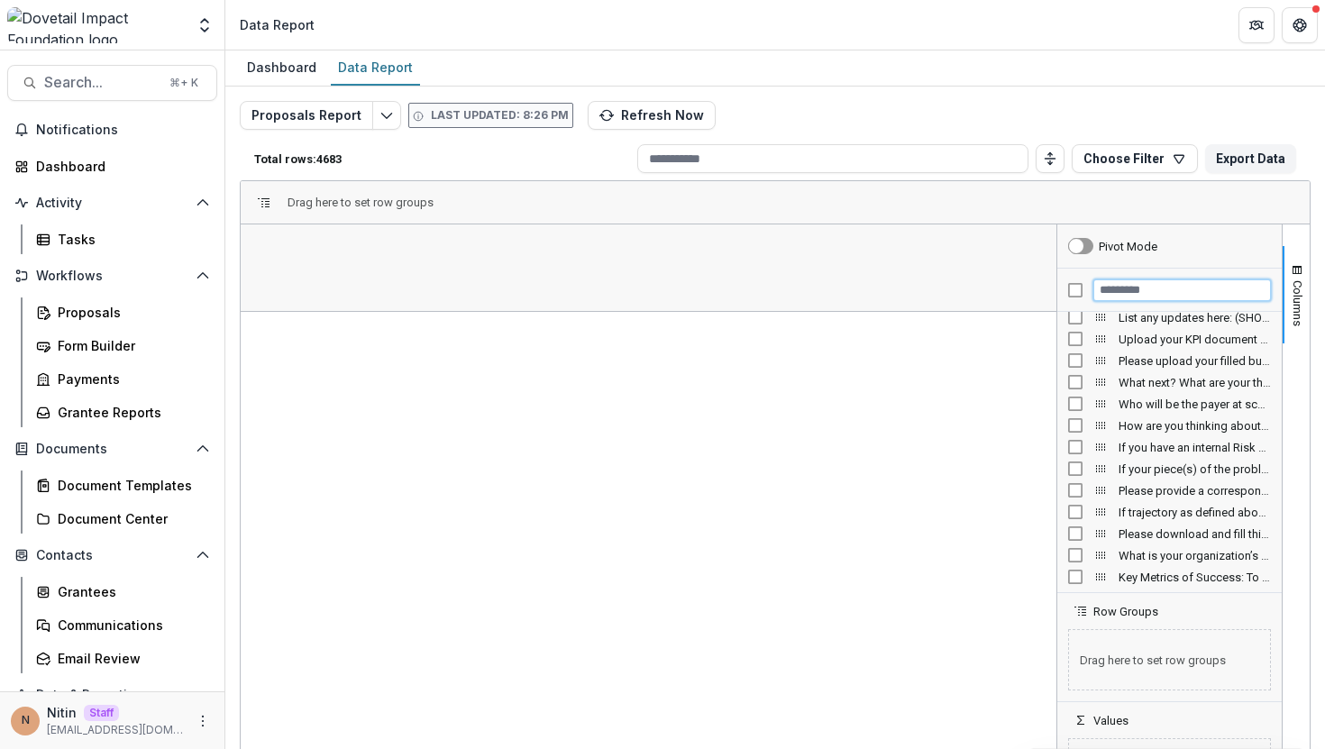
click at [1106, 293] on input "Filter Columns Input" at bounding box center [1183, 291] width 178 height 22
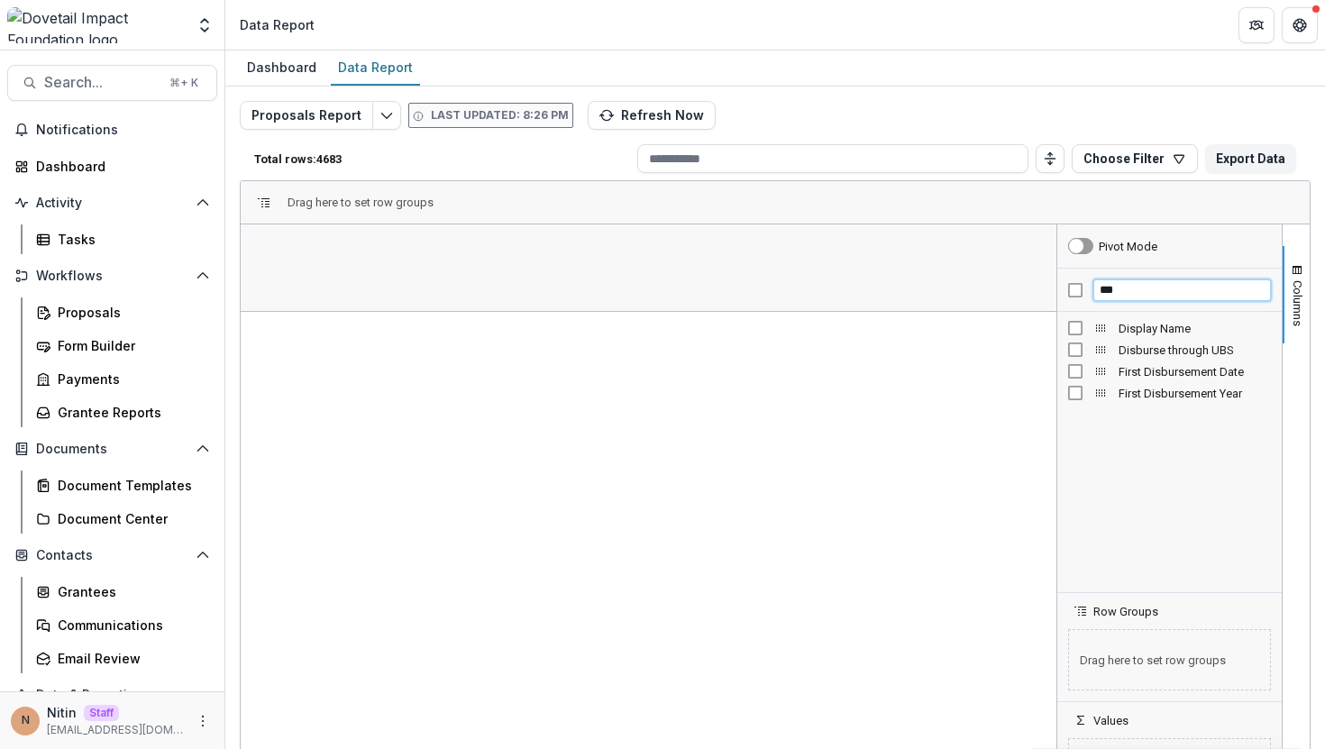
type input "***"
click at [393, 301] on div at bounding box center [331, 289] width 180 height 43
click at [393, 286] on span "Open Filter Menu" at bounding box center [397, 290] width 14 height 14
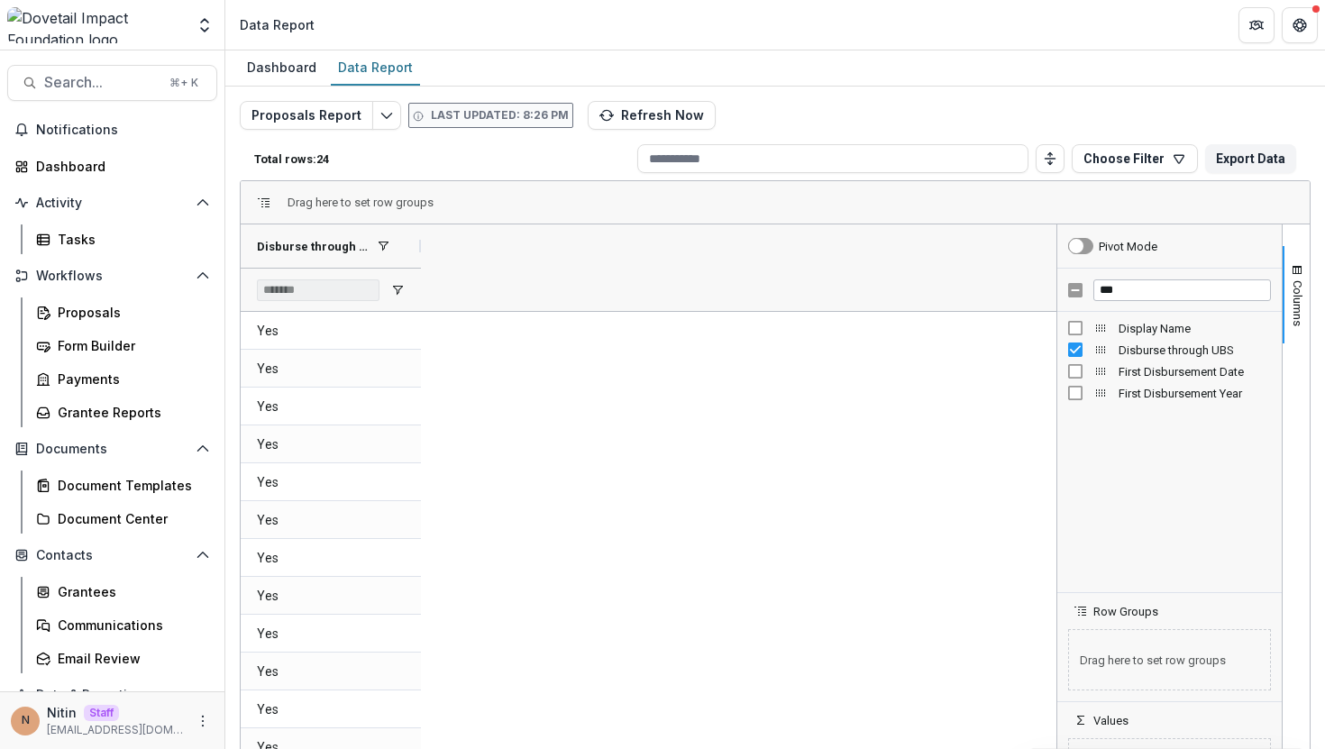
click at [1109, 292] on input "***" at bounding box center [1183, 291] width 178 height 22
click at [396, 284] on span "Open Filter Menu" at bounding box center [397, 290] width 14 height 14
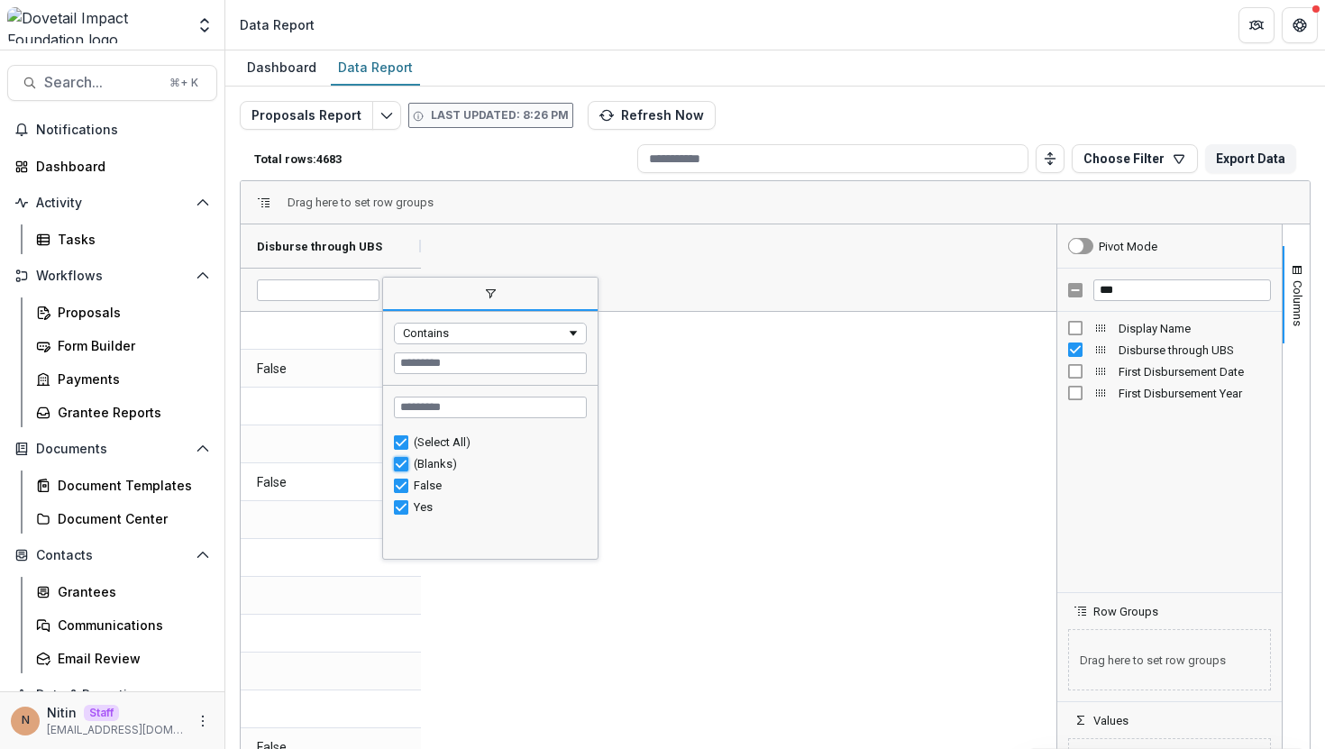
type input "**********"
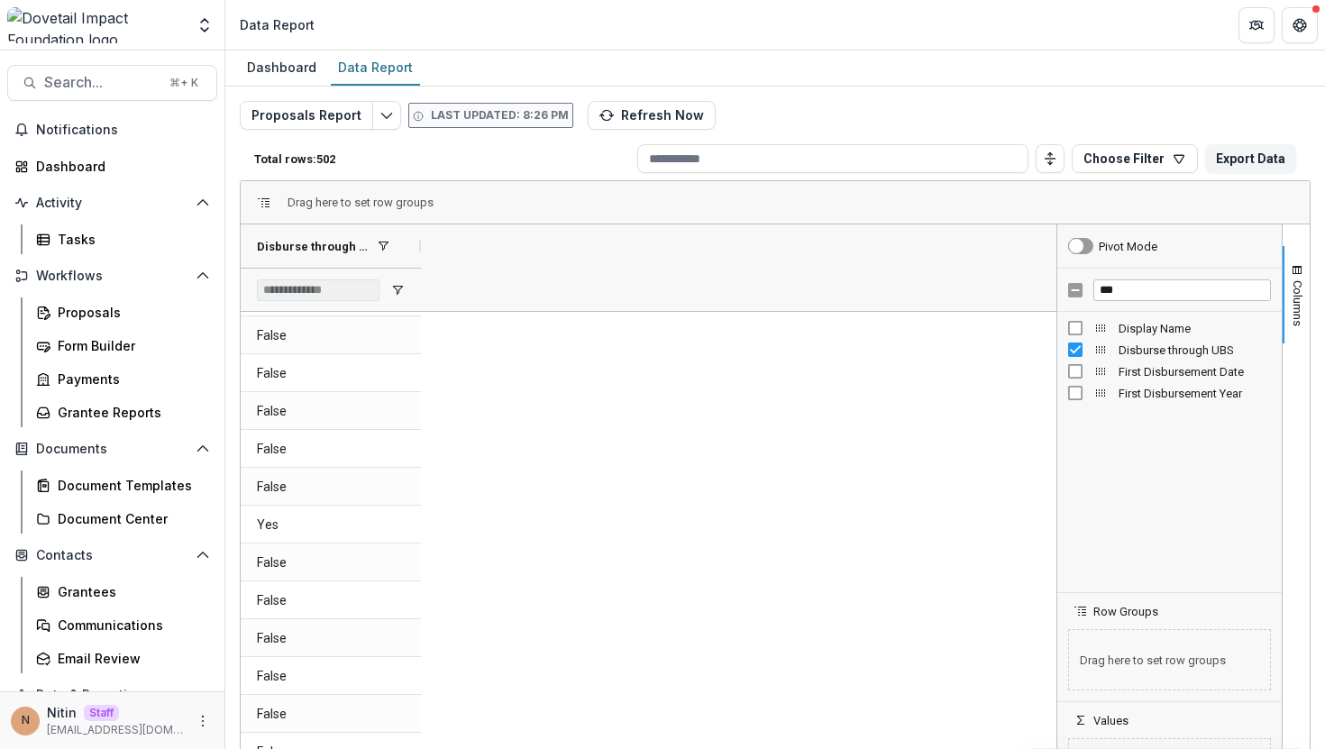
click at [1055, 442] on div at bounding box center [1057, 518] width 5 height 586
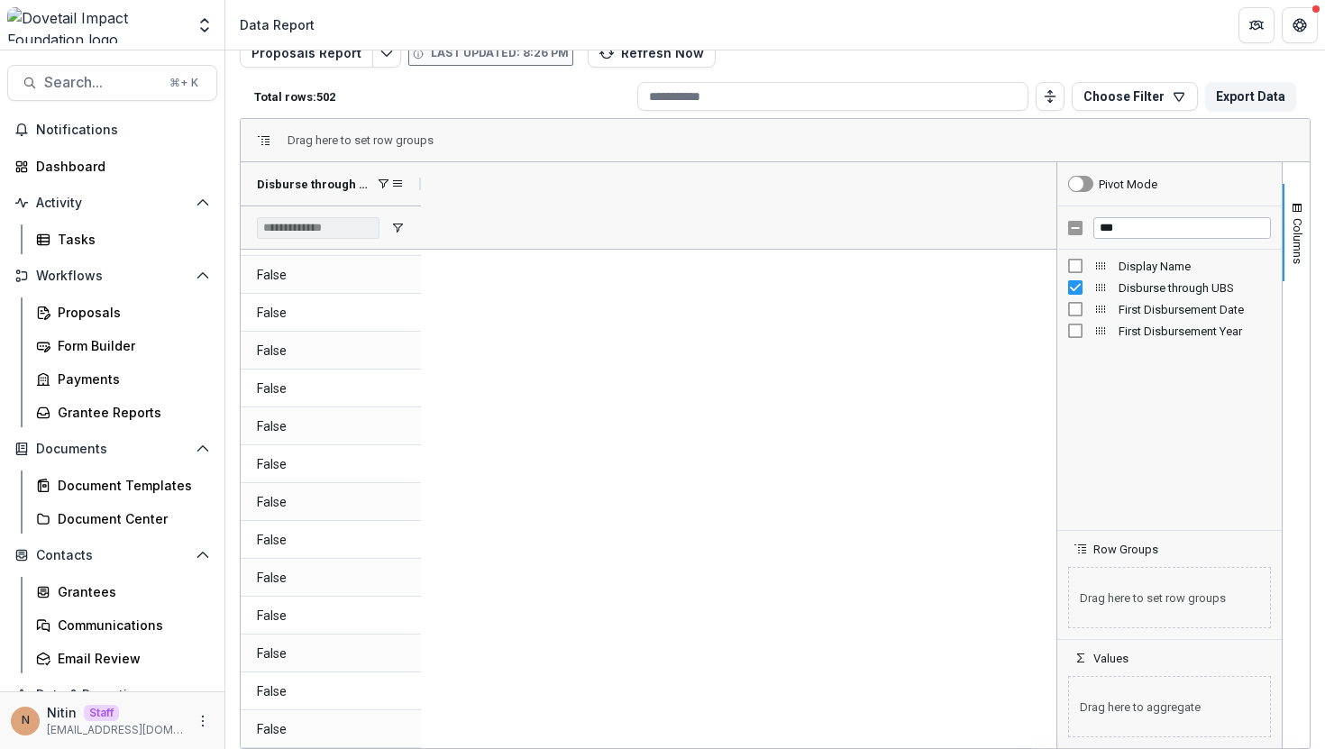
click at [364, 186] on span "Disburse through UBS" at bounding box center [314, 185] width 114 height 14
click at [343, 187] on span "Disburse through UBS" at bounding box center [304, 185] width 94 height 14
click at [353, 342] on UBS-4254 "False" at bounding box center [331, 351] width 148 height 37
click at [327, 179] on span "Disburse through UBS" at bounding box center [314, 185] width 114 height 14
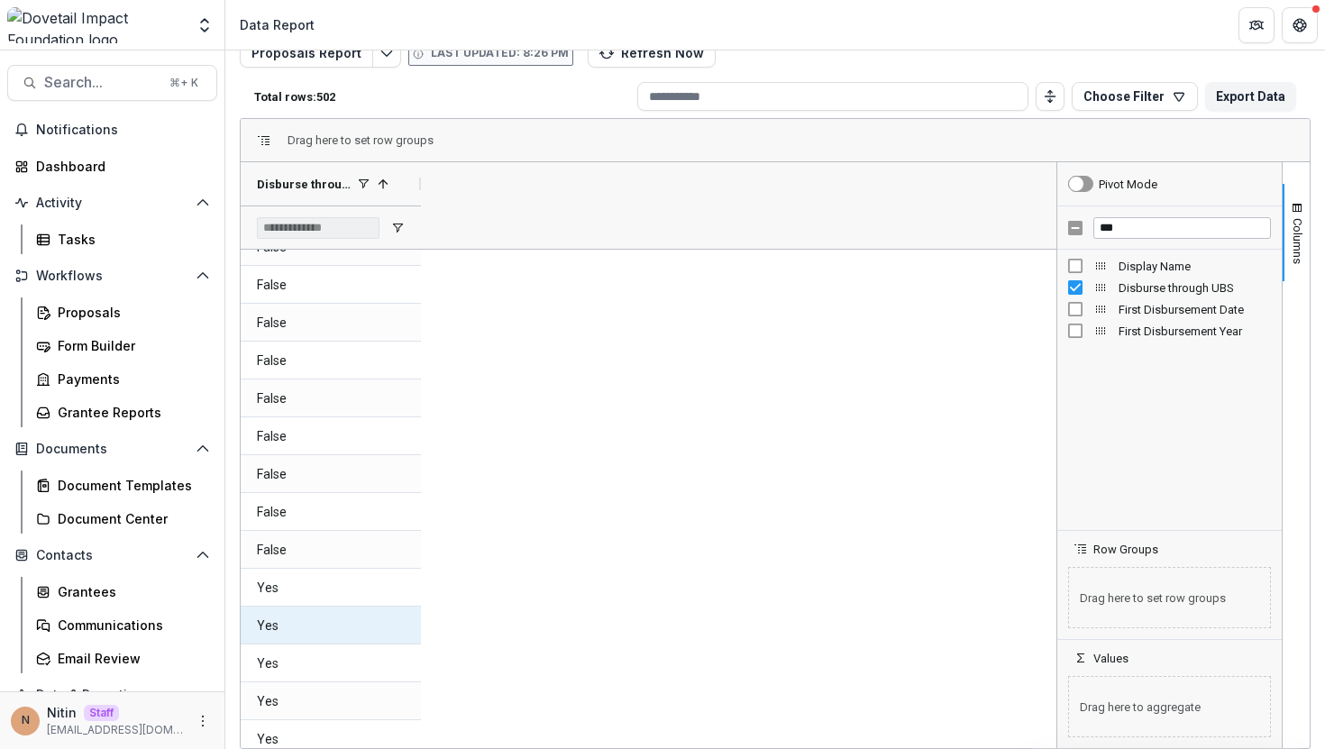
click at [309, 610] on UBS-4338 "Yes" at bounding box center [331, 626] width 148 height 37
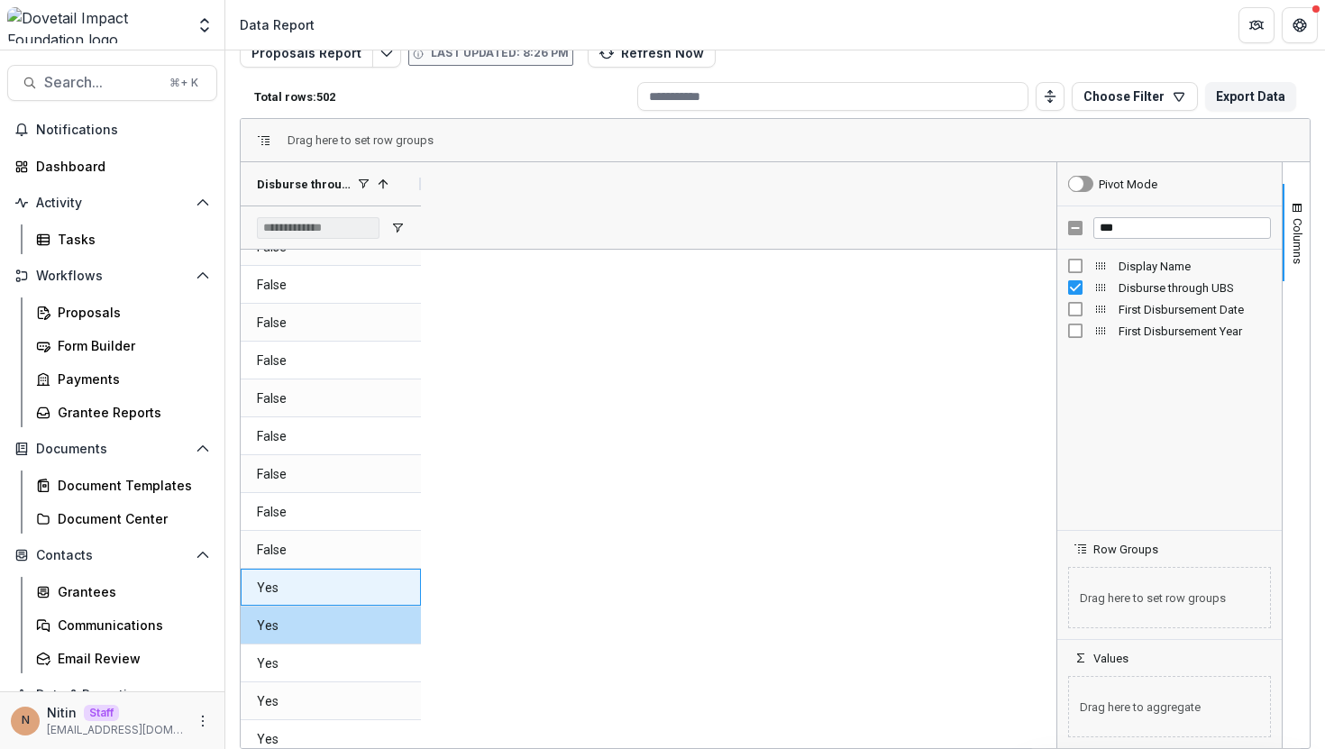
click at [301, 594] on UBS-4337 "Yes" at bounding box center [331, 588] width 148 height 37
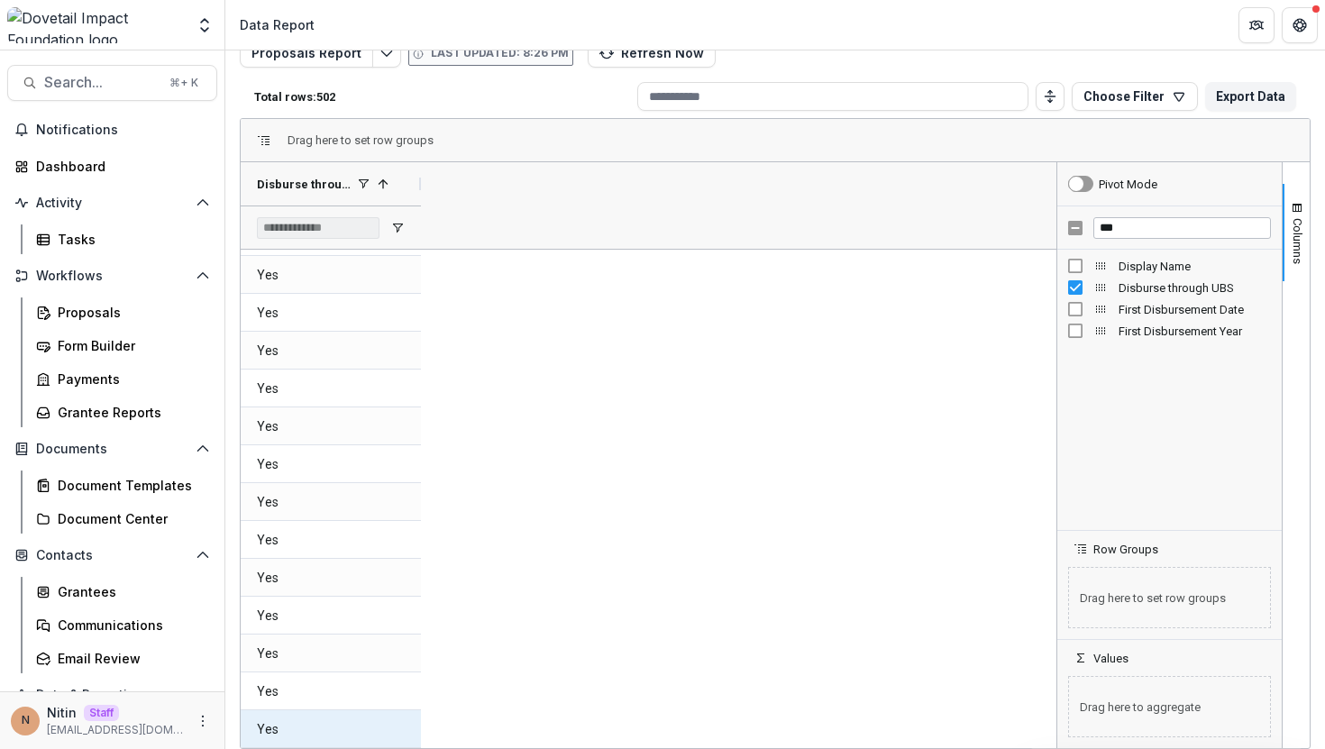
click at [294, 729] on UBS-4359 "Yes" at bounding box center [331, 729] width 148 height 37
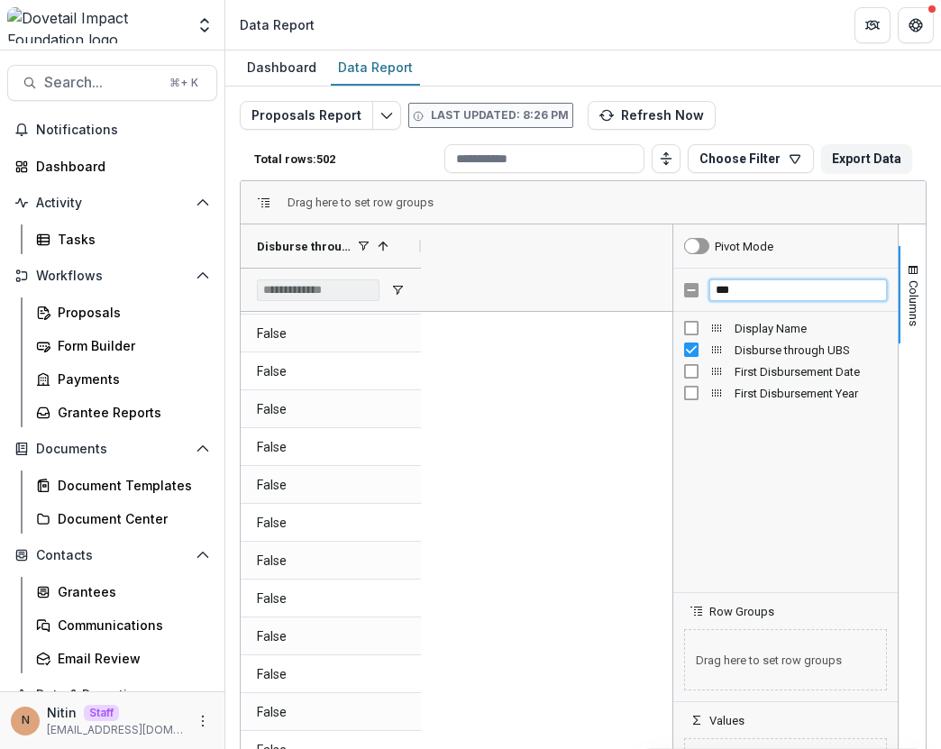
click at [760, 288] on input "***" at bounding box center [799, 291] width 178 height 22
type input "*"
type input "********"
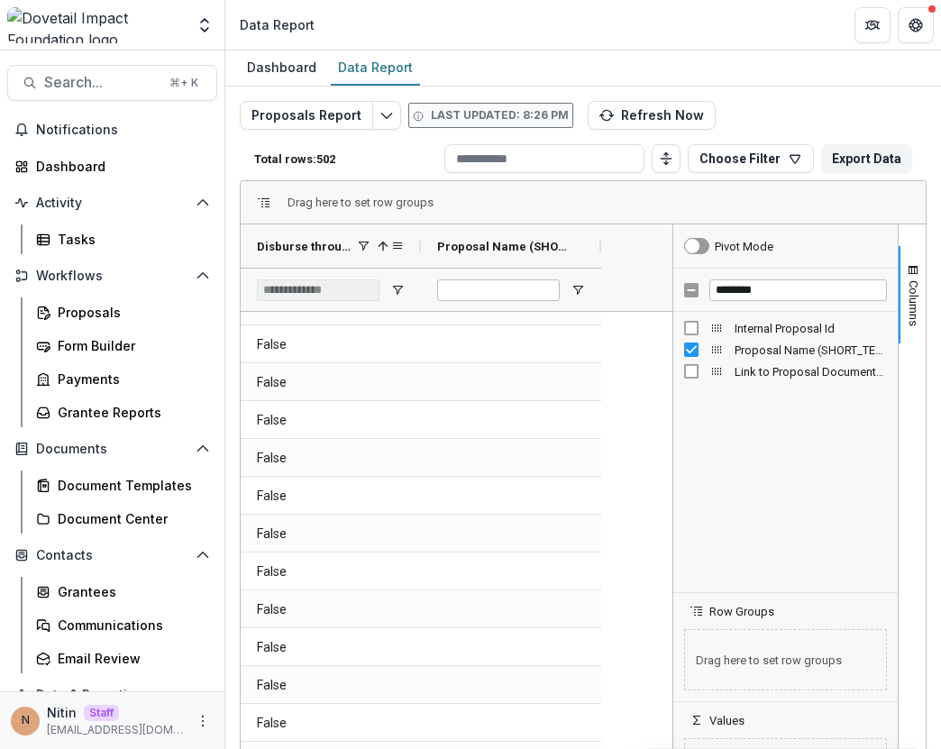
click at [382, 248] on span at bounding box center [383, 246] width 14 height 14
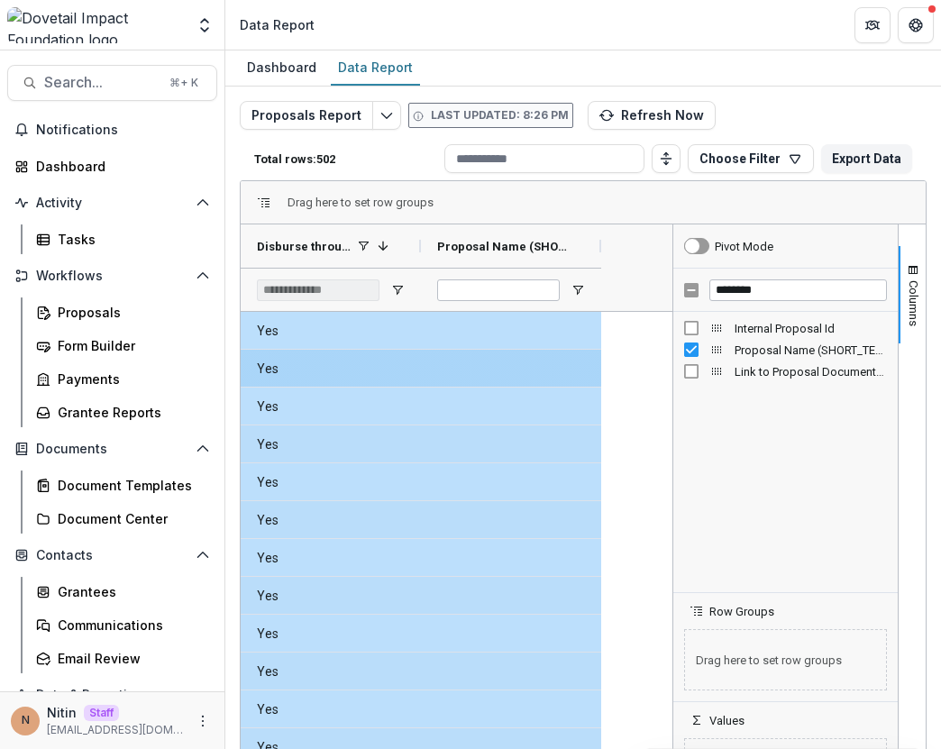
click at [456, 353] on div at bounding box center [511, 368] width 180 height 37
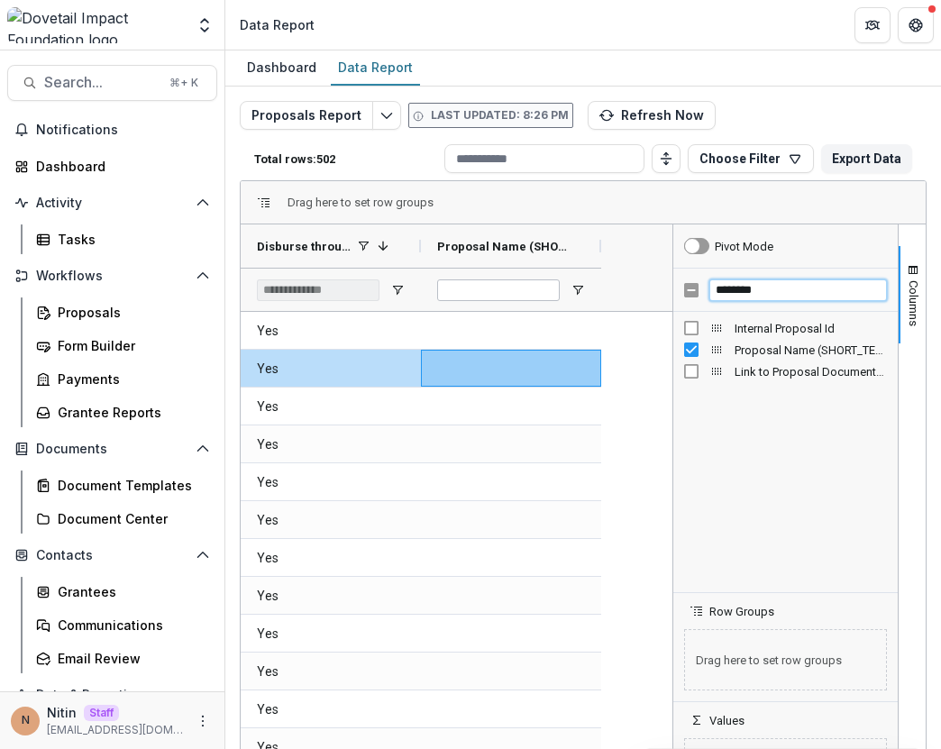
click at [747, 297] on input "********" at bounding box center [799, 291] width 178 height 22
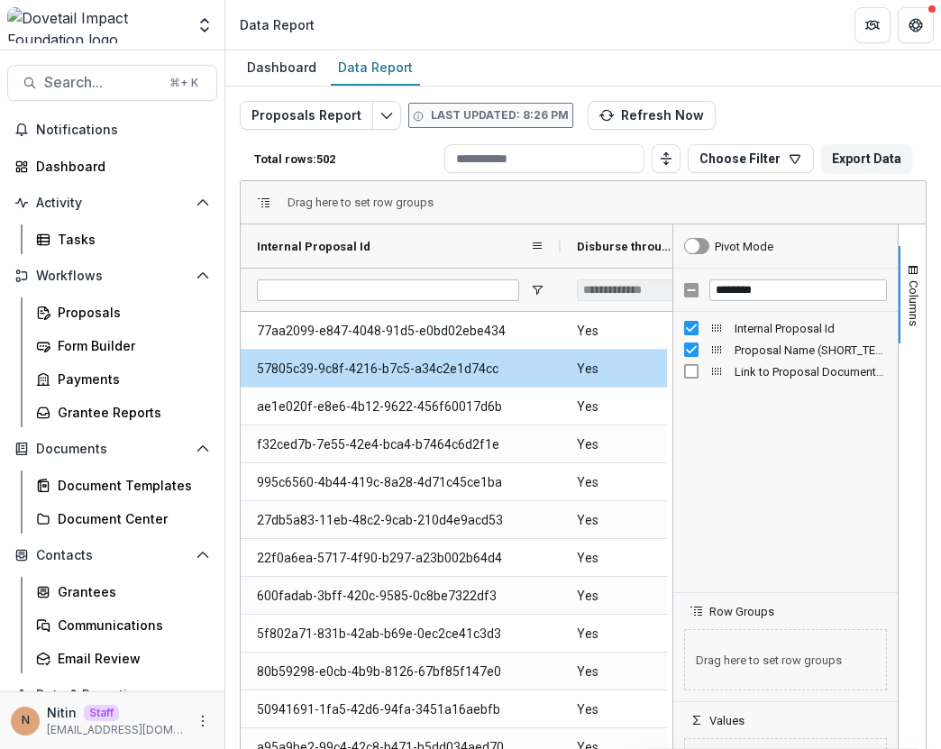
drag, startPoint x: 417, startPoint y: 247, endPoint x: 557, endPoint y: 248, distance: 139.8
click at [557, 248] on div at bounding box center [560, 246] width 7 height 43
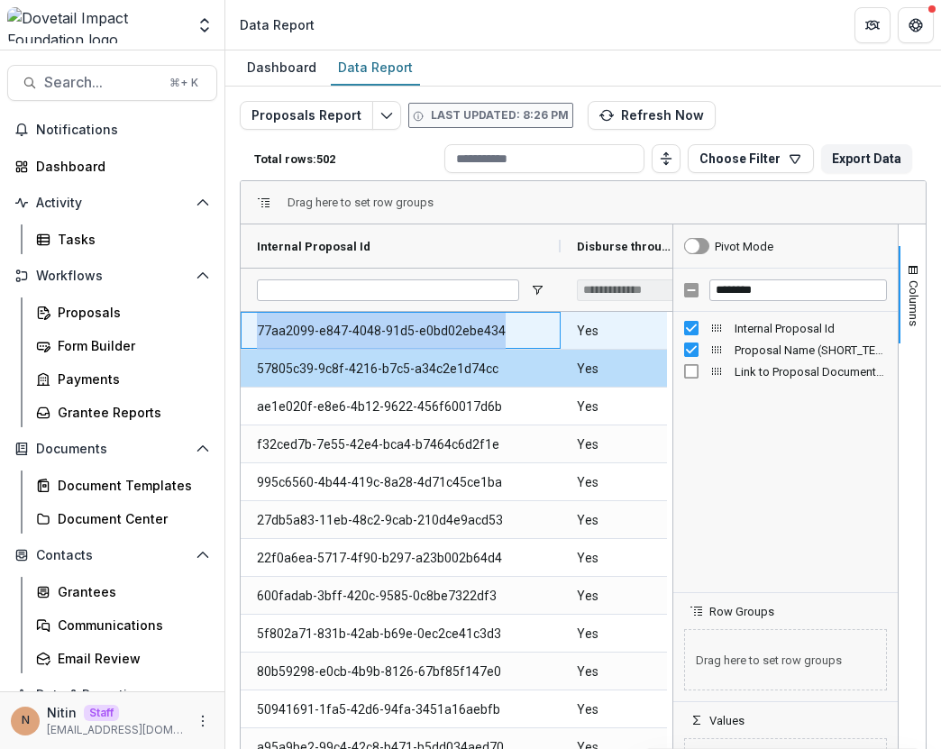
drag, startPoint x: 522, startPoint y: 334, endPoint x: 249, endPoint y: 331, distance: 273.2
click at [249, 331] on div "77aa2099-e847-4048-91d5-e0bd02ebe434" at bounding box center [401, 330] width 320 height 37
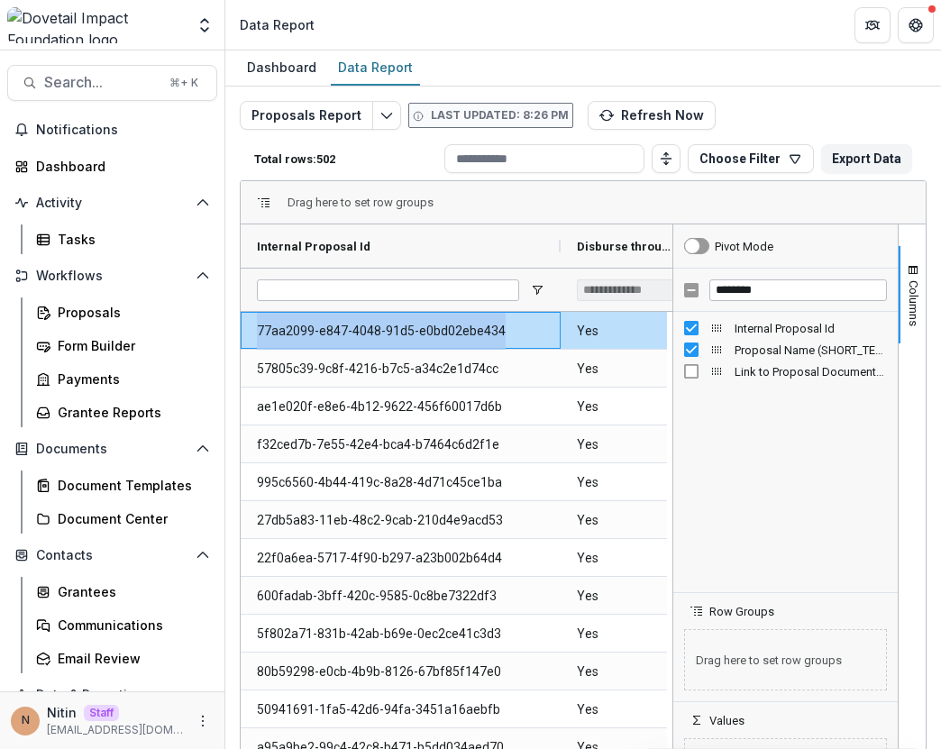
copy Id-4925 "77aa2099-e847-4048-91d5-e0bd02ebe434"
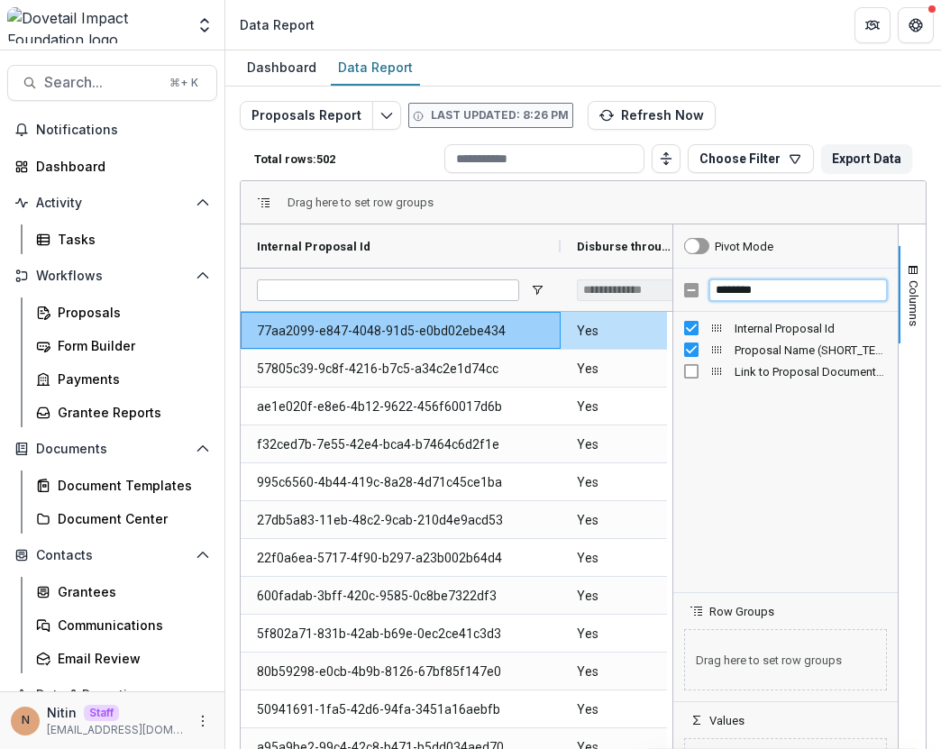
click at [770, 286] on input "********" at bounding box center [799, 291] width 178 height 22
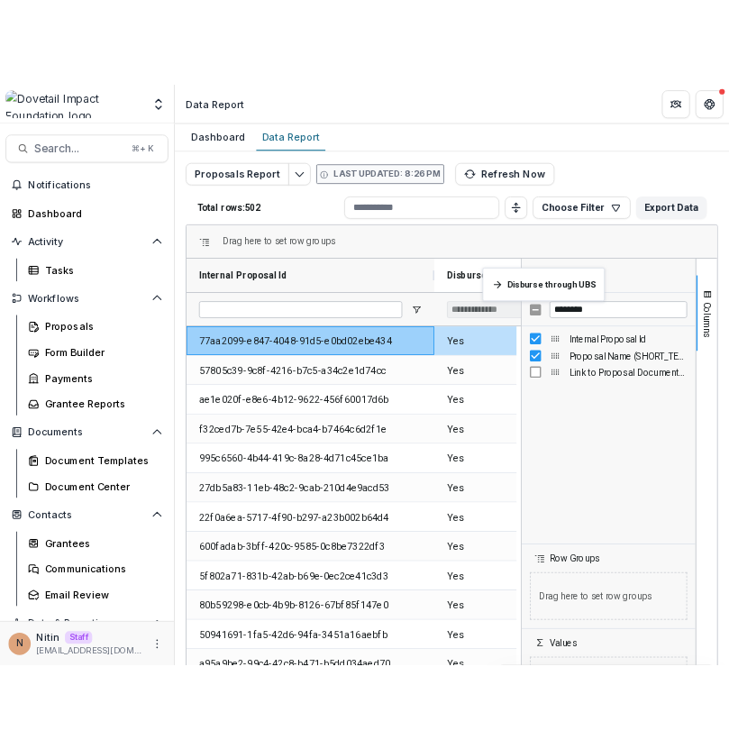
scroll to position [0, 32]
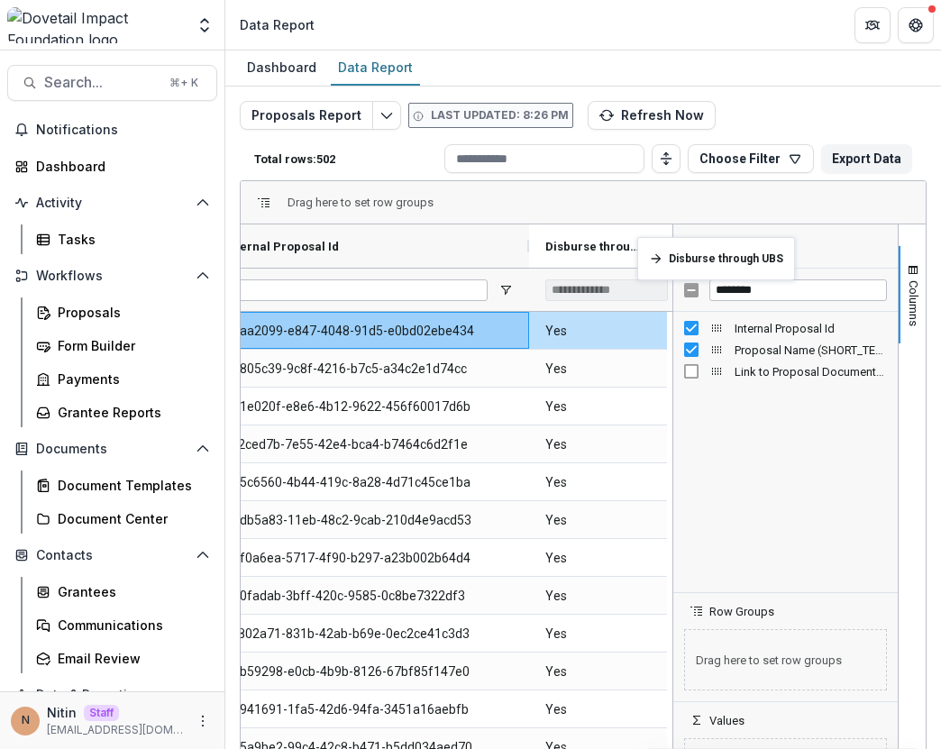
drag, startPoint x: 575, startPoint y: 247, endPoint x: 646, endPoint y: 248, distance: 71.2
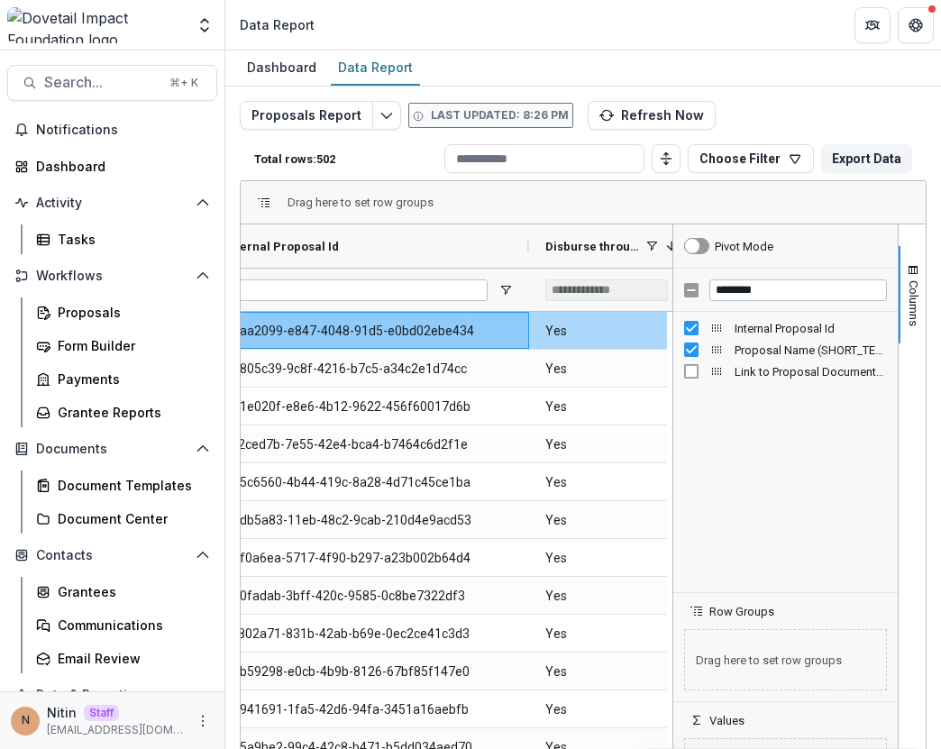
click at [436, 332] on Id-4925 "77aa2099-e847-4048-91d5-e0bd02ebe434" at bounding box center [369, 331] width 288 height 37
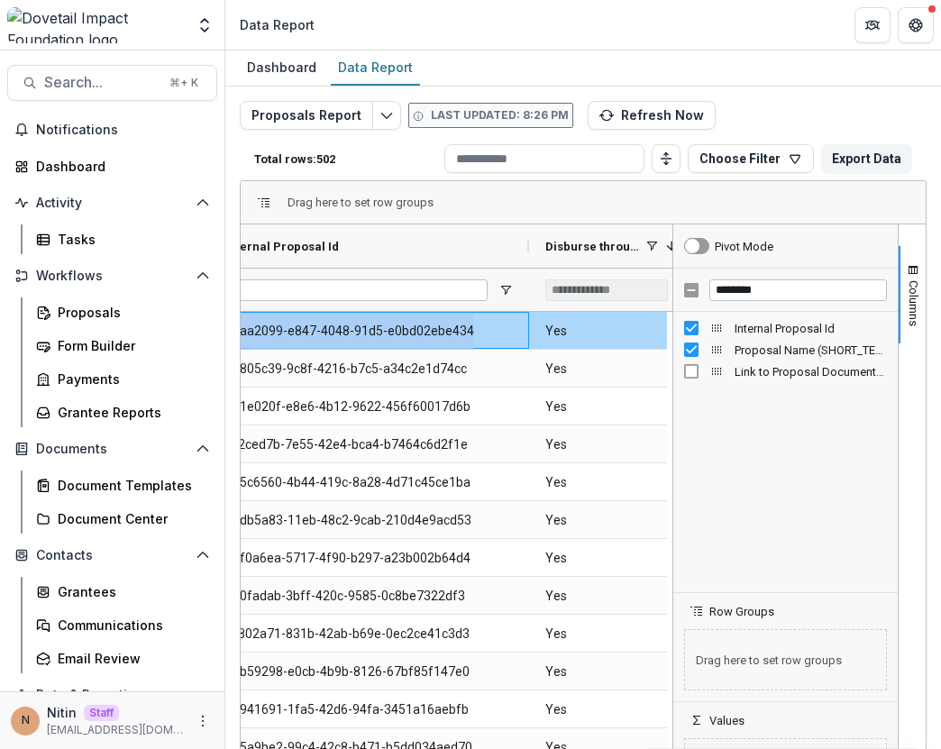
click at [436, 332] on Id-4925 "77aa2099-e847-4048-91d5-e0bd02ebe434" at bounding box center [369, 331] width 288 height 37
copy Id-4925 "77aa2099-e847-4048-91d5-e0bd02ebe434"
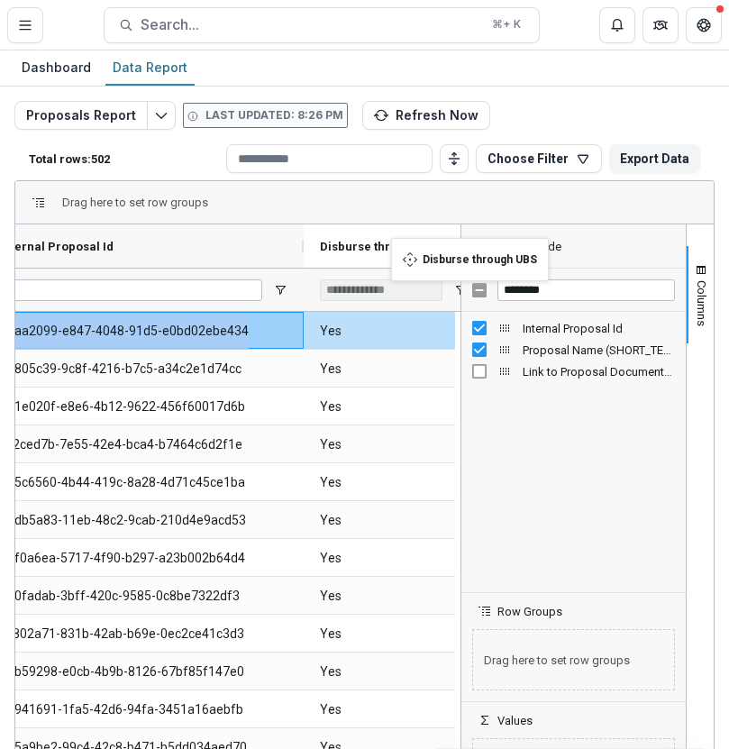
drag, startPoint x: 318, startPoint y: 245, endPoint x: 399, endPoint y: 248, distance: 80.3
drag, startPoint x: 314, startPoint y: 245, endPoint x: 380, endPoint y: 245, distance: 66.7
drag, startPoint x: 320, startPoint y: 246, endPoint x: 381, endPoint y: 246, distance: 61.3
click at [348, 245] on span "Disburse through UBS" at bounding box center [367, 247] width 94 height 14
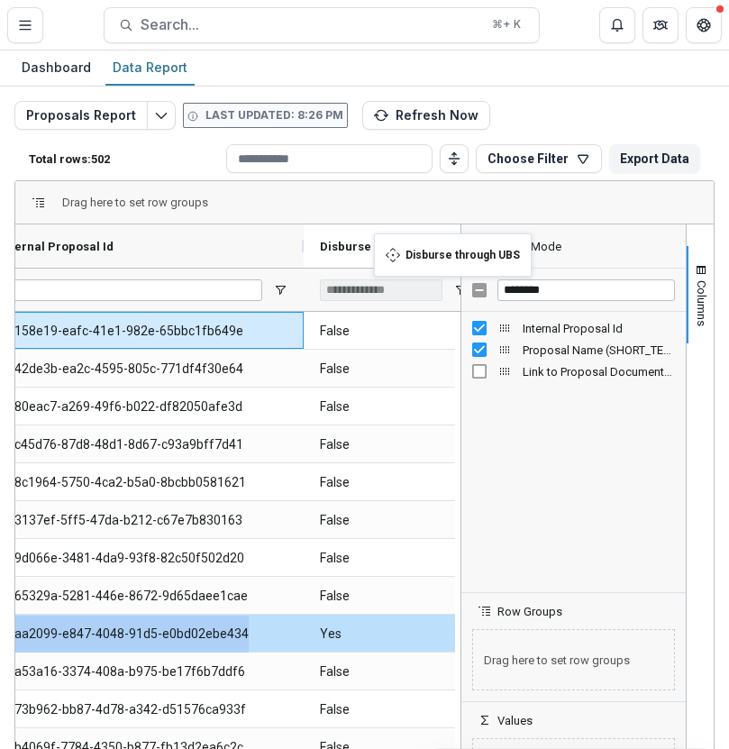
drag, startPoint x: 312, startPoint y: 239, endPoint x: 382, endPoint y: 244, distance: 70.5
click at [382, 243] on span "Disburse through UBS" at bounding box center [377, 247] width 114 height 14
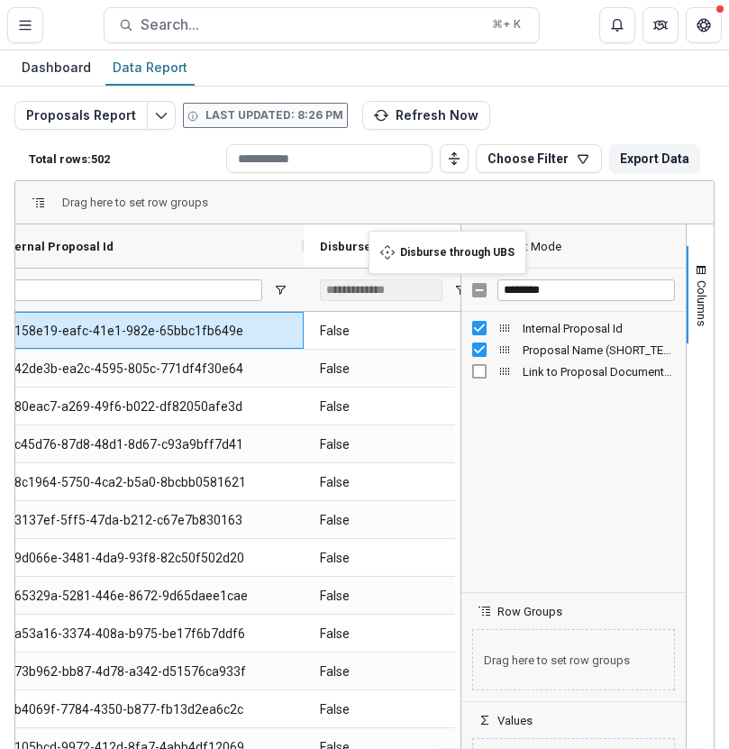
drag, startPoint x: 313, startPoint y: 242, endPoint x: 380, endPoint y: 242, distance: 66.7
click at [51, 78] on div "Dashboard" at bounding box center [56, 67] width 84 height 26
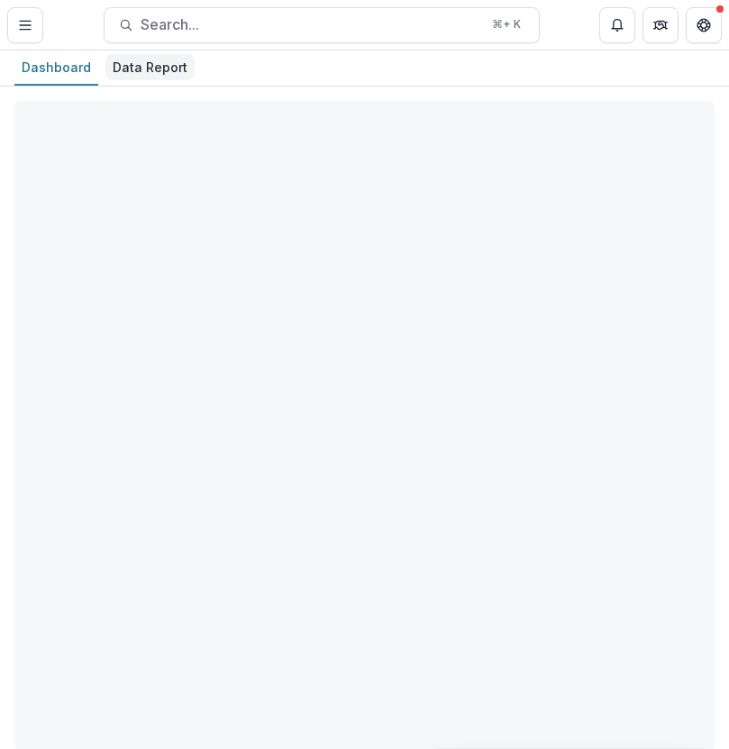
click at [168, 78] on div "Data Report" at bounding box center [149, 67] width 89 height 26
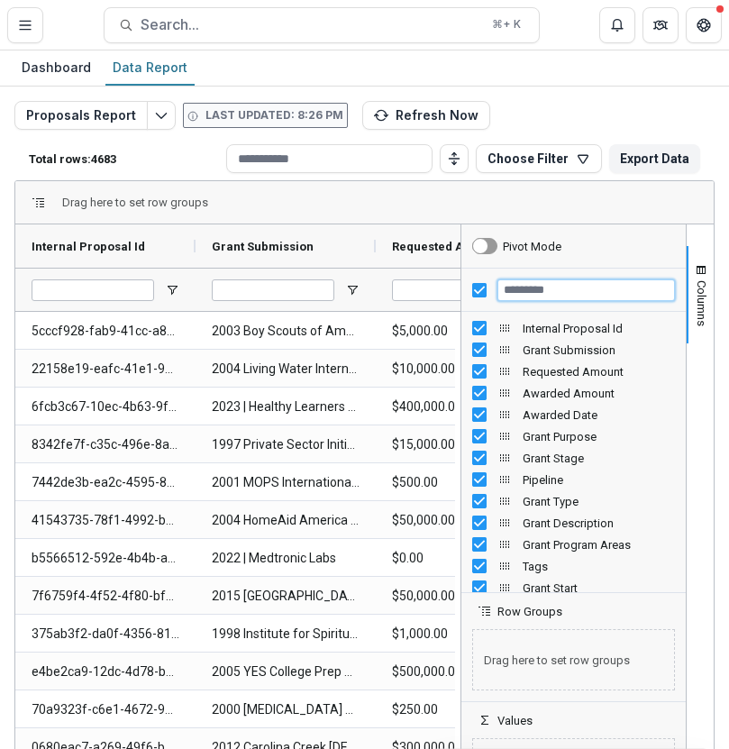
click at [520, 285] on input "Filter Columns Input" at bounding box center [587, 291] width 178 height 22
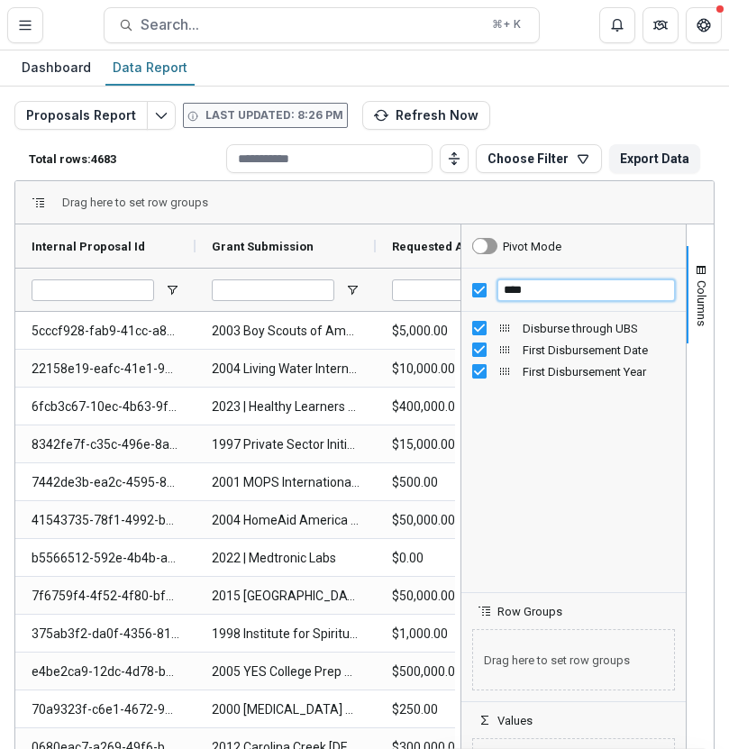
type input "****"
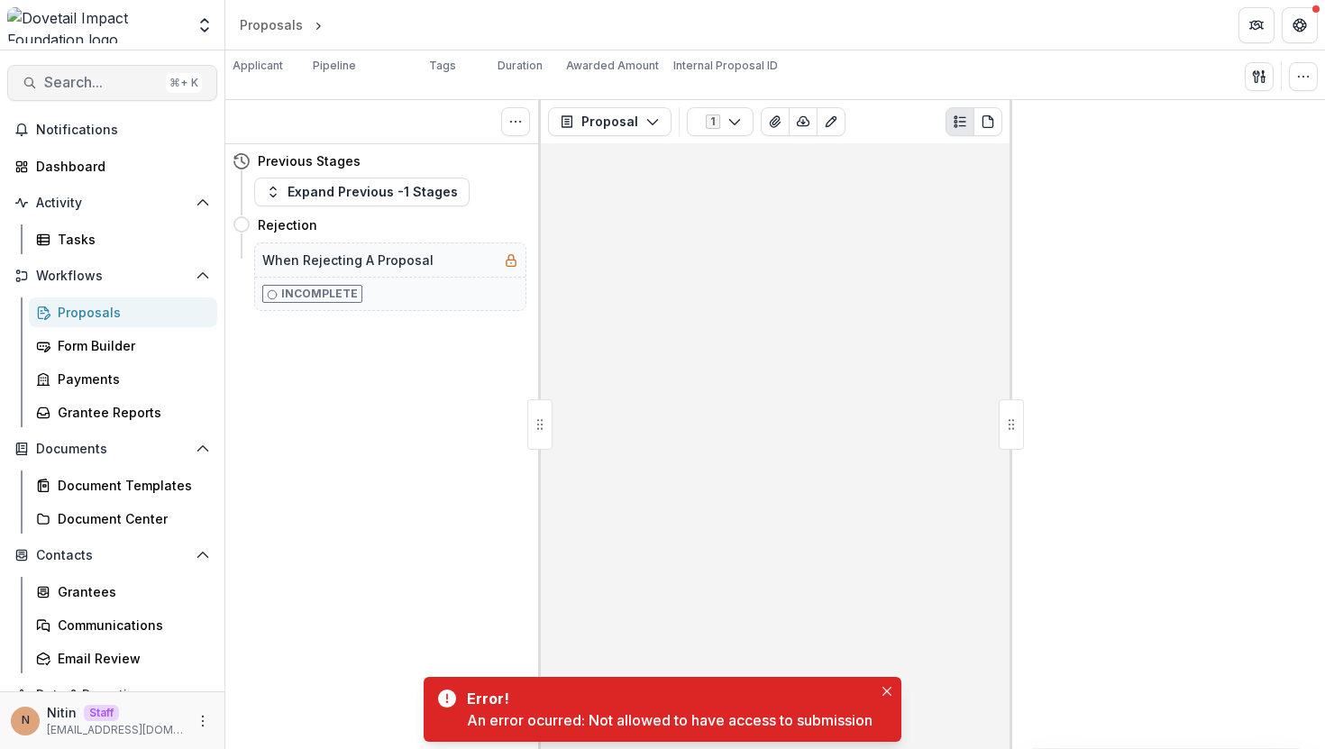
click at [146, 81] on span "Search..." at bounding box center [101, 82] width 115 height 17
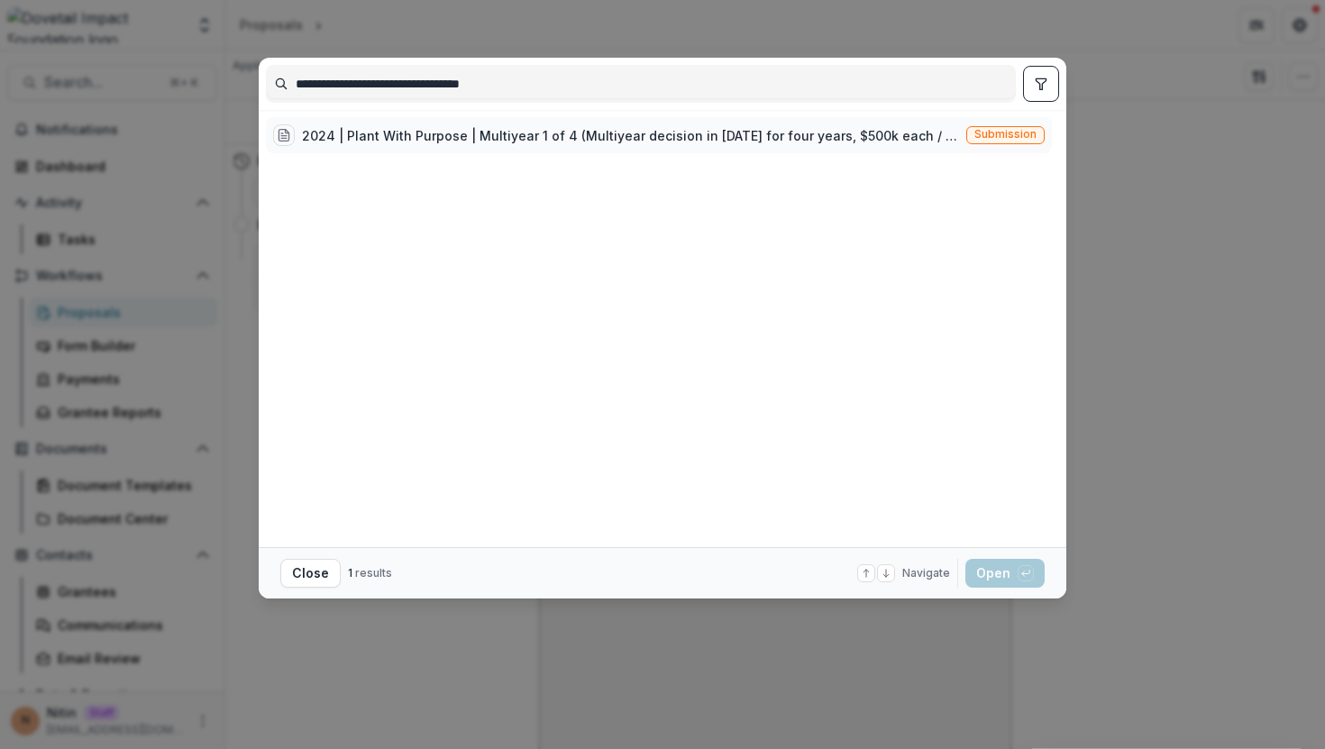
type input "**********"
click at [988, 140] on span "Submission" at bounding box center [1006, 134] width 62 height 13
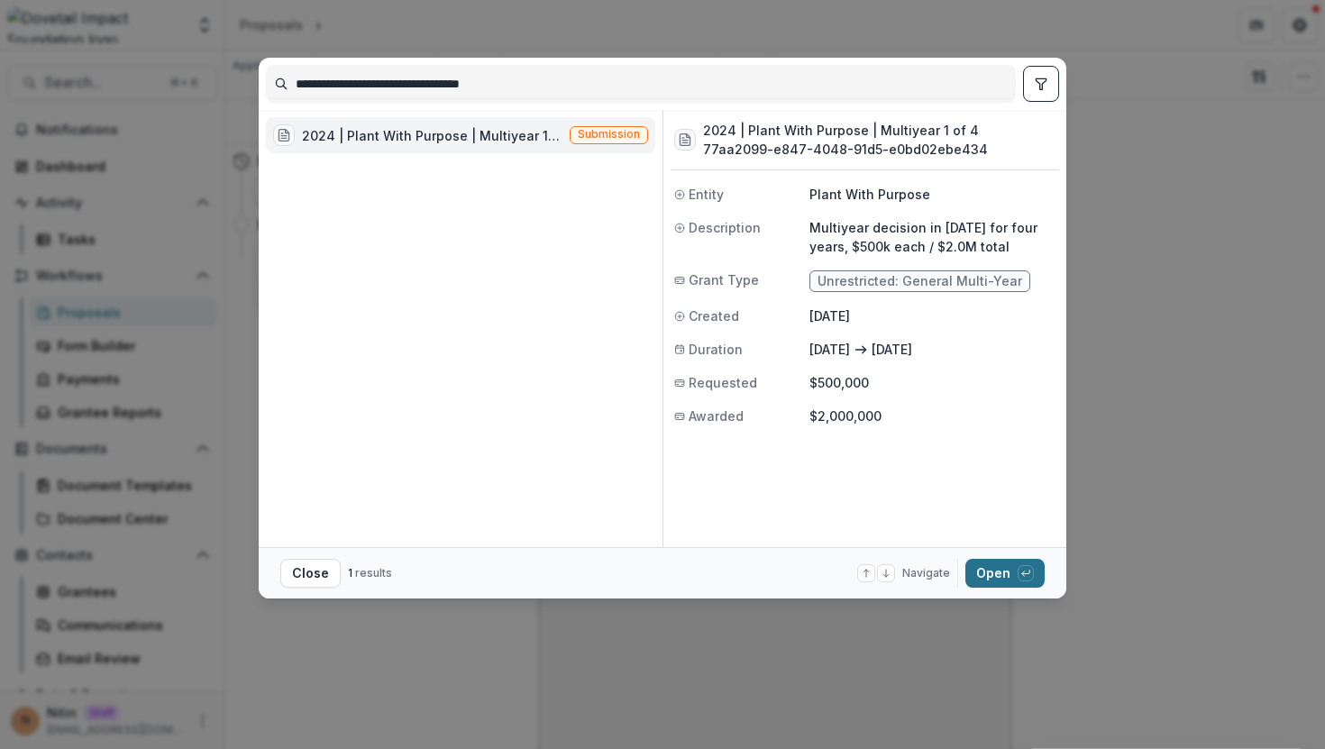
click at [996, 571] on button "Open with enter key" at bounding box center [1005, 573] width 79 height 29
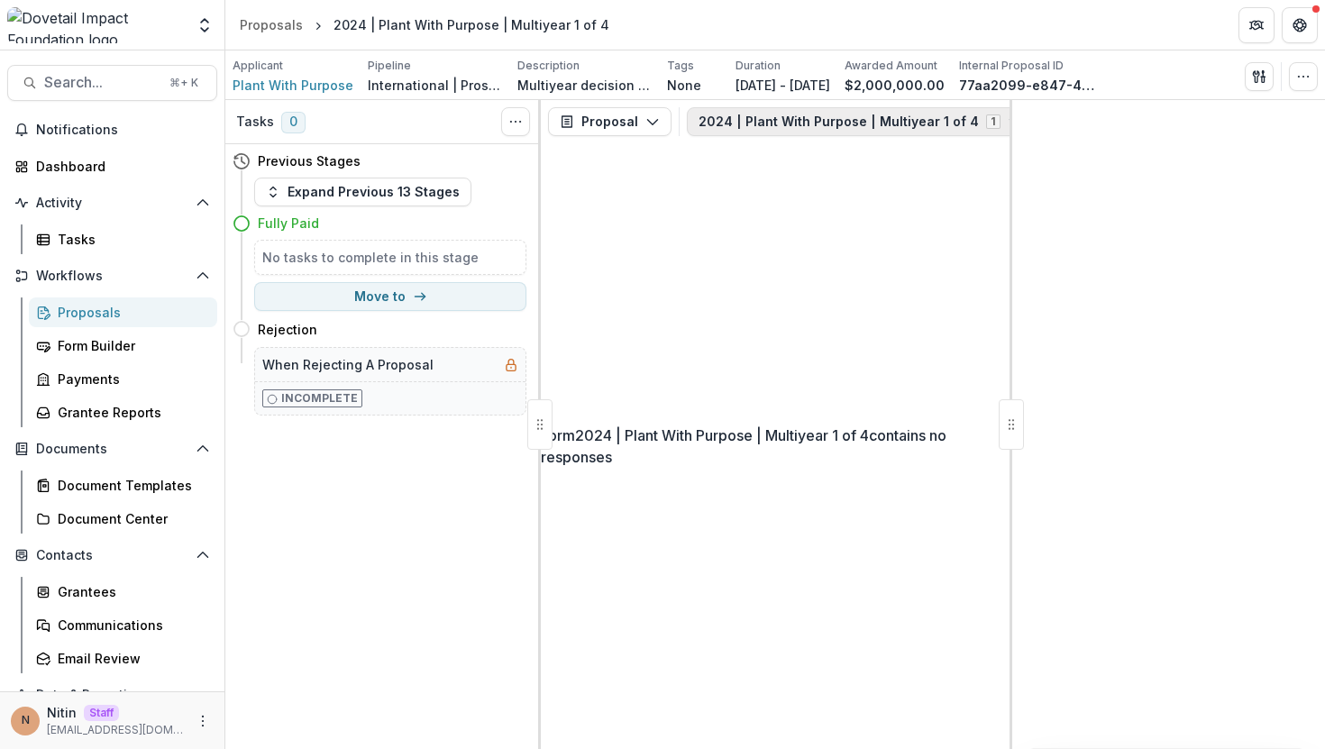
click at [923, 115] on button "2024 | Plant With Purpose | Multiyear 1 of 4 1" at bounding box center [860, 121] width 347 height 29
click at [816, 424] on div "Form 2024 | Plant With Purpose | Multiyear 1 of 4 contains no responses" at bounding box center [775, 446] width 469 height 606
click at [963, 115] on button "2024 | Plant With Purpose | Multiyear 1 of 4 1" at bounding box center [860, 121] width 347 height 29
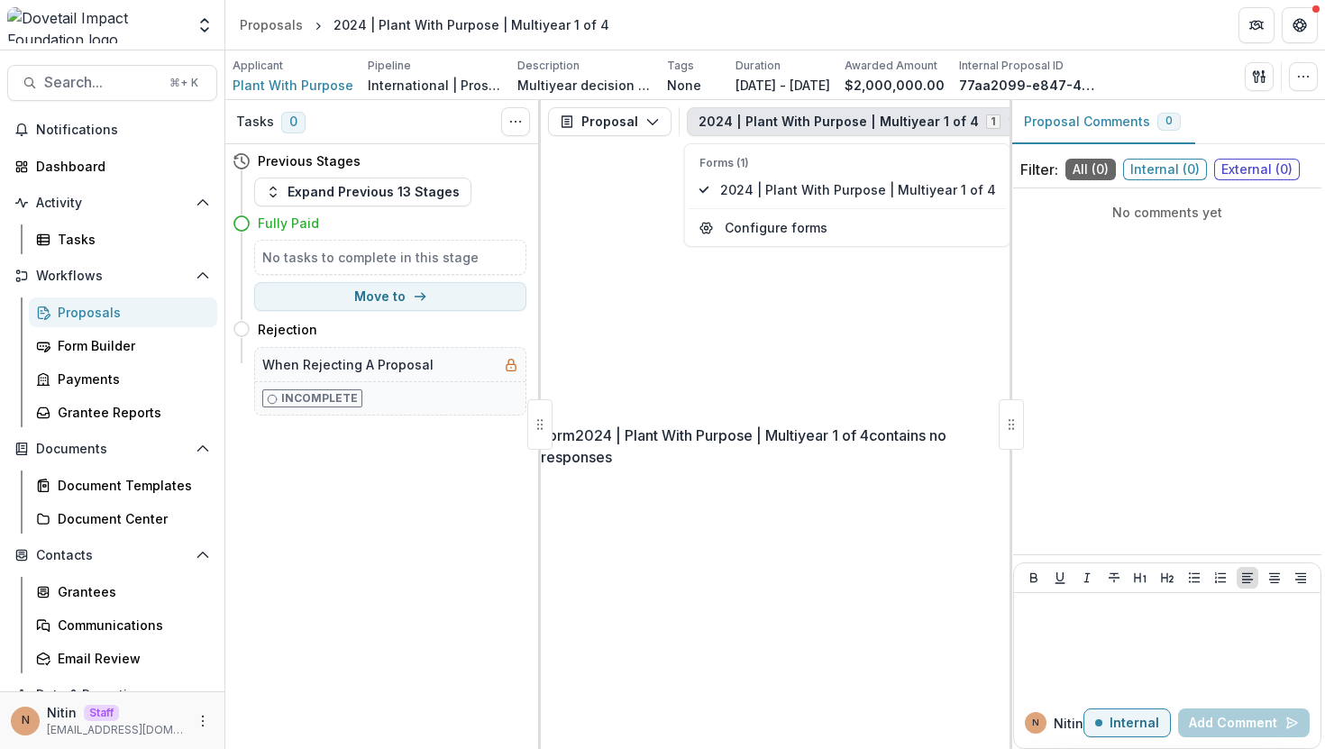
click at [676, 274] on div "Form 2024 | Plant With Purpose | Multiyear 1 of 4 contains no responses" at bounding box center [775, 446] width 469 height 606
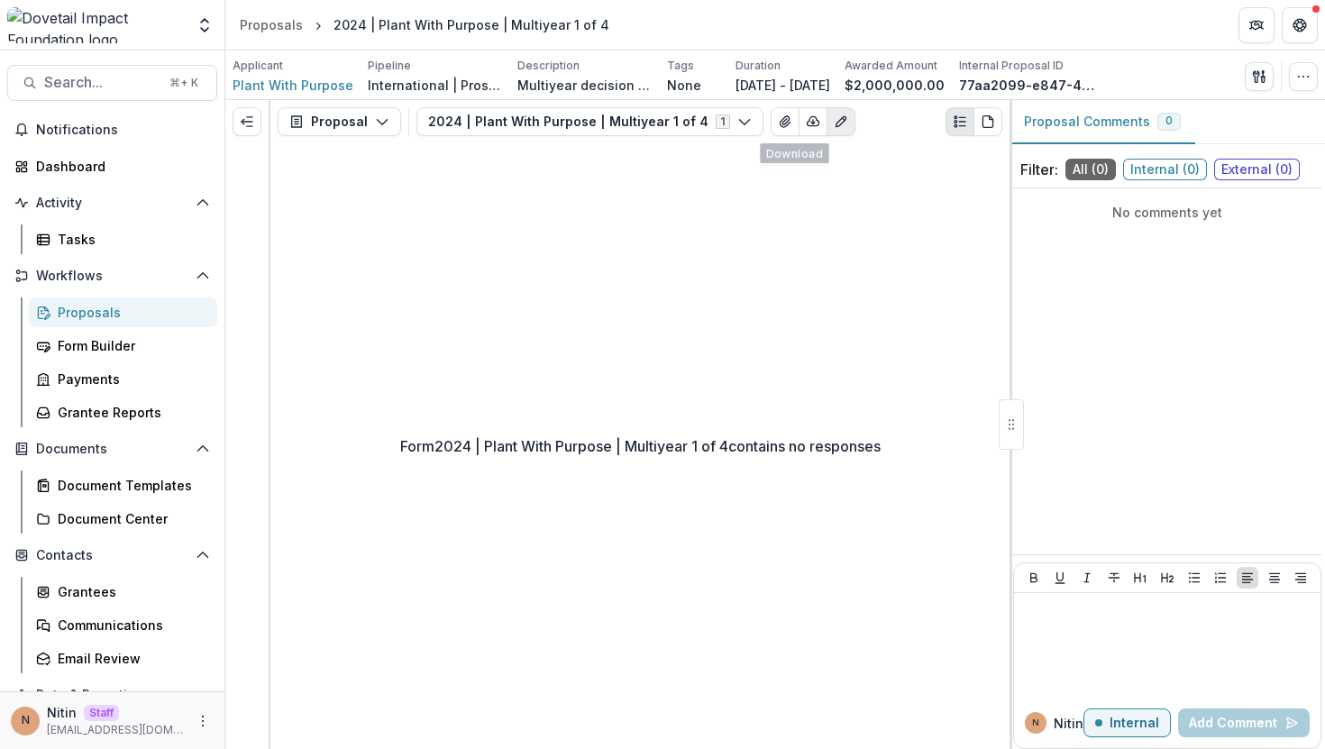
click at [834, 125] on icon "Edit as form" at bounding box center [841, 122] width 14 height 14
click at [836, 125] on icon "Edit as form" at bounding box center [841, 122] width 10 height 10
click at [270, 481] on div "Form 2024 | Plant With Purpose | Multiyear 1 of 4 contains no responses" at bounding box center [639, 446] width 739 height 606
drag, startPoint x: 270, startPoint y: 432, endPoint x: 359, endPoint y: 432, distance: 88.4
click at [308, 432] on div "Form 2024 | Plant With Purpose | Multiyear 1 of 4 contains no responses" at bounding box center [639, 446] width 739 height 606
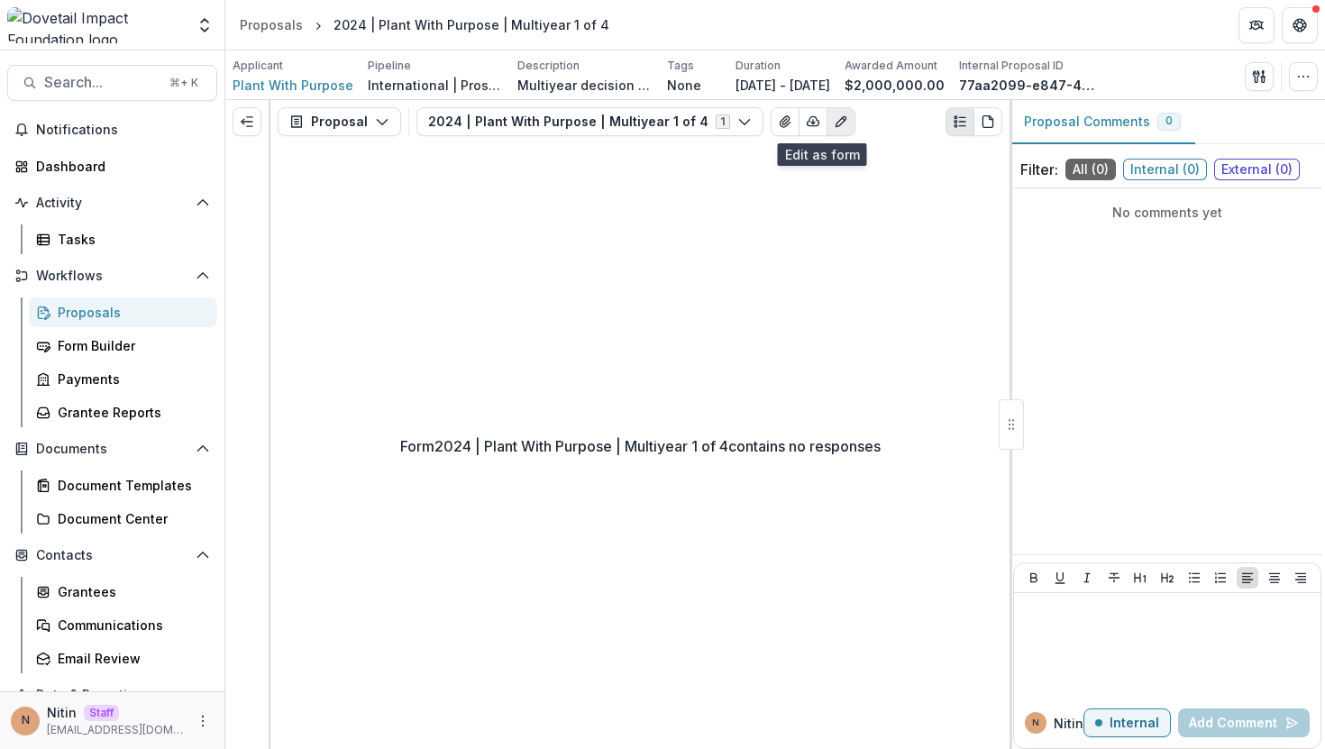
click at [830, 117] on button "Edit as form" at bounding box center [841, 121] width 29 height 29
click at [827, 114] on button "Edit as form" at bounding box center [841, 121] width 29 height 29
